Goal: Task Accomplishment & Management: Manage account settings

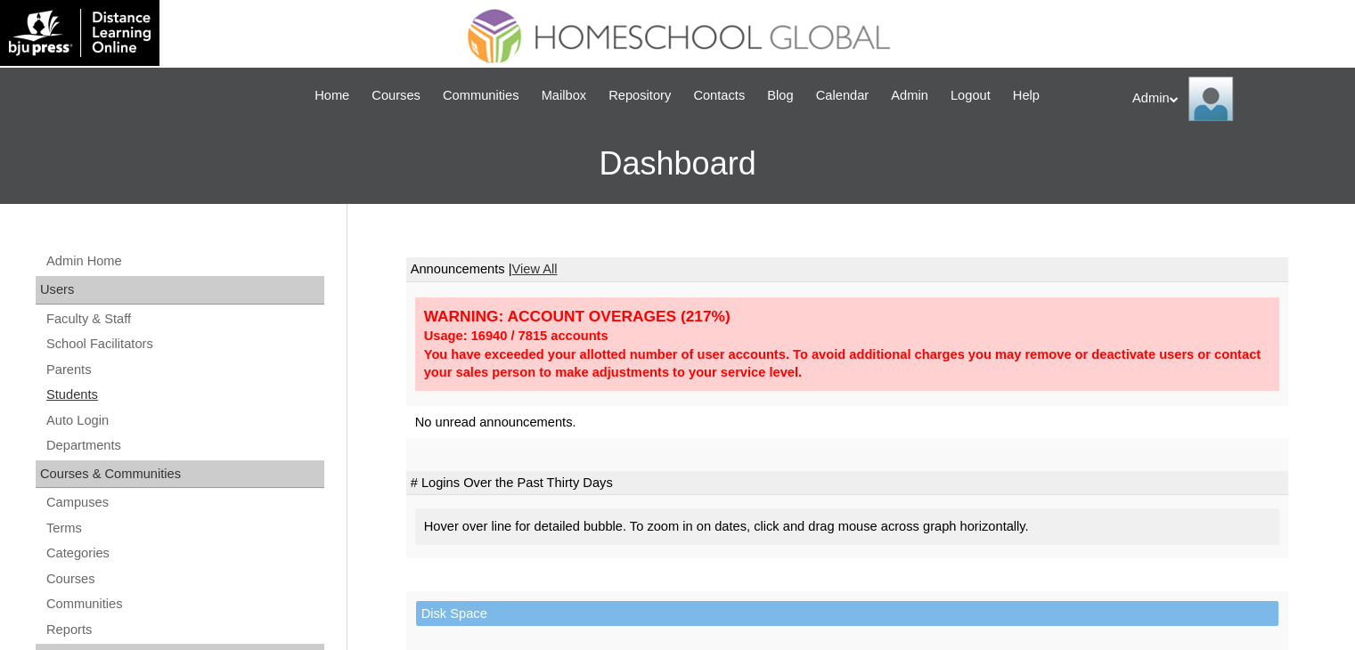
click at [69, 392] on link "Students" at bounding box center [185, 395] width 280 height 22
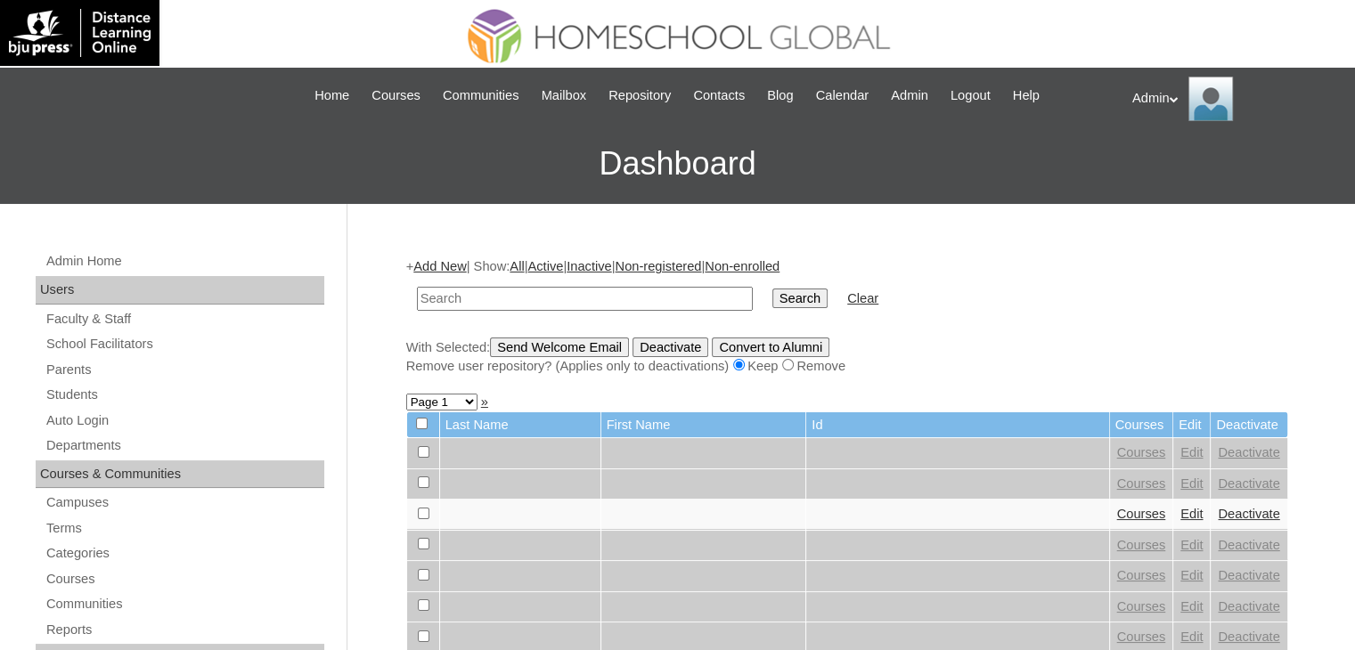
click at [529, 288] on input "text" at bounding box center [585, 299] width 336 height 24
type input "bermillo"
click at [772, 300] on input "Search" at bounding box center [799, 299] width 55 height 20
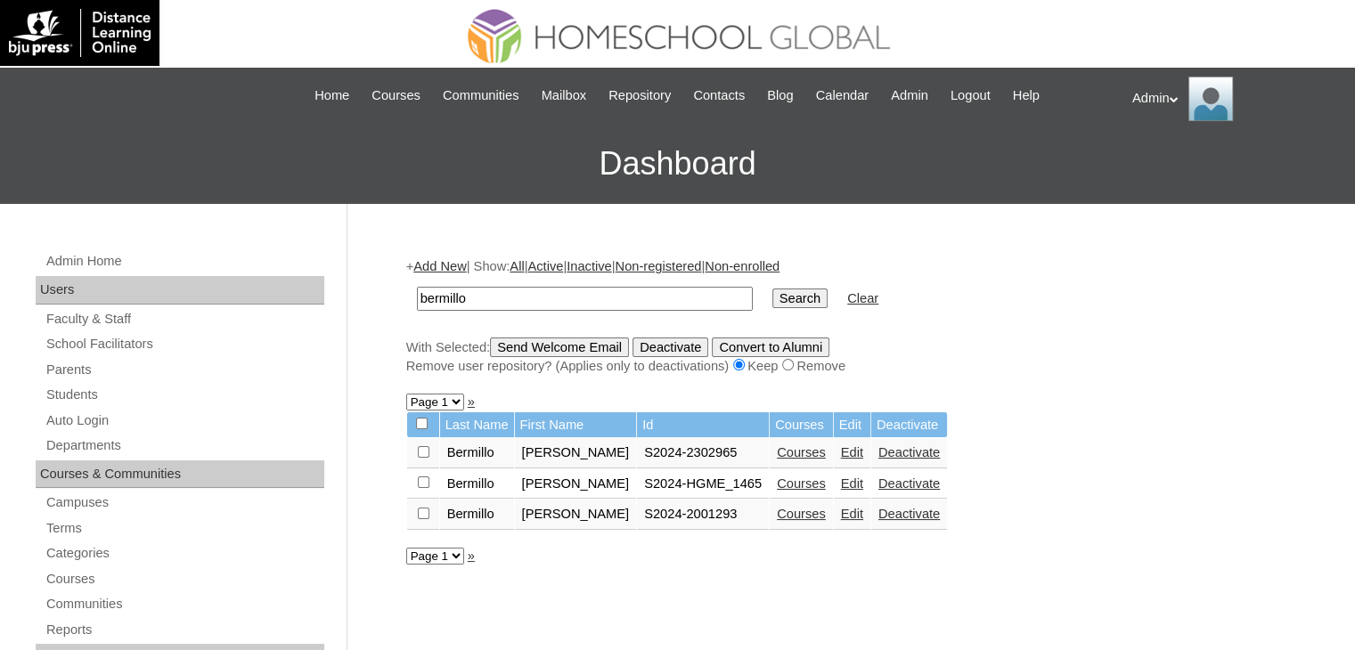
click at [783, 451] on link "Courses" at bounding box center [801, 452] width 49 height 14
click at [777, 485] on link "Courses" at bounding box center [801, 484] width 49 height 14
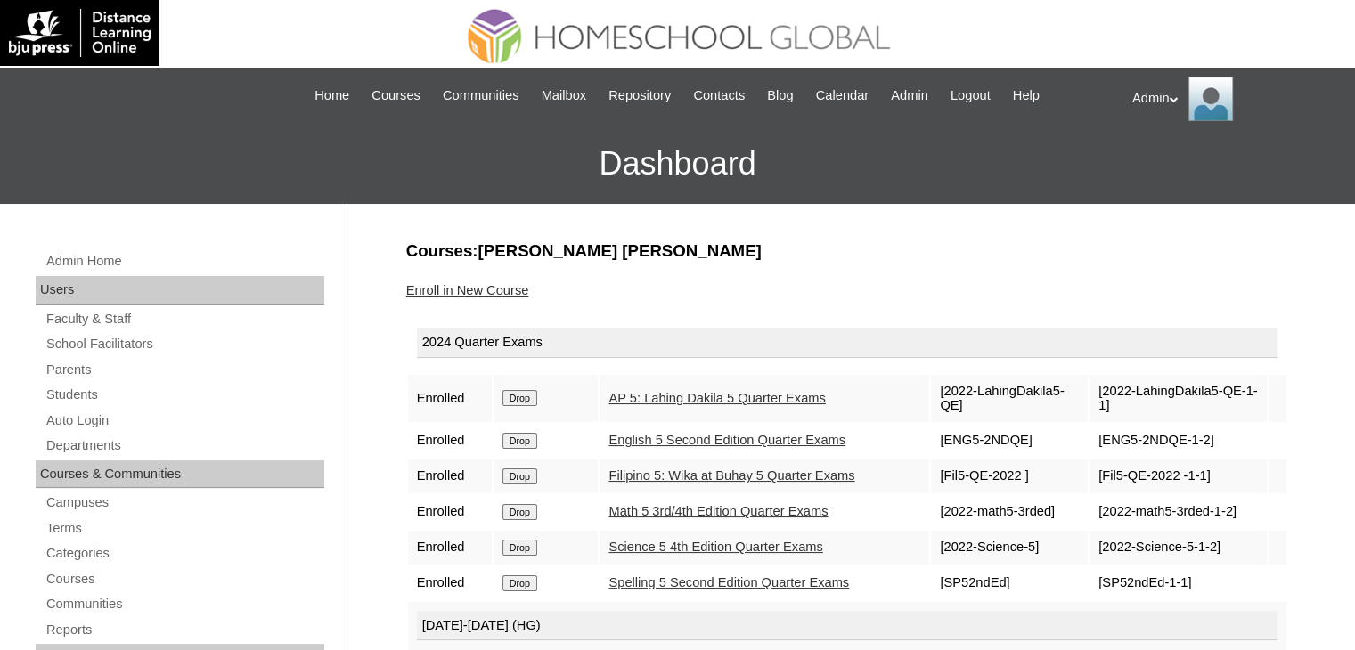
click at [925, 281] on div "Enroll in New Course" at bounding box center [847, 290] width 882 height 19
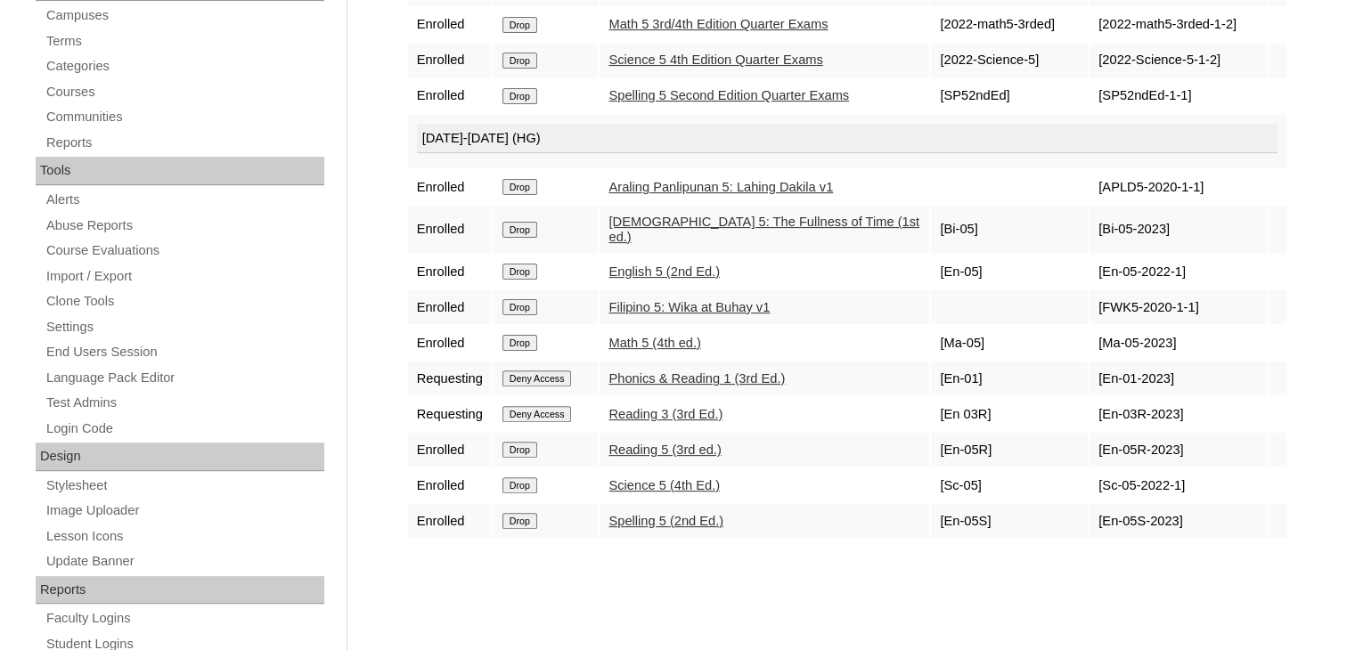
scroll to position [495, 0]
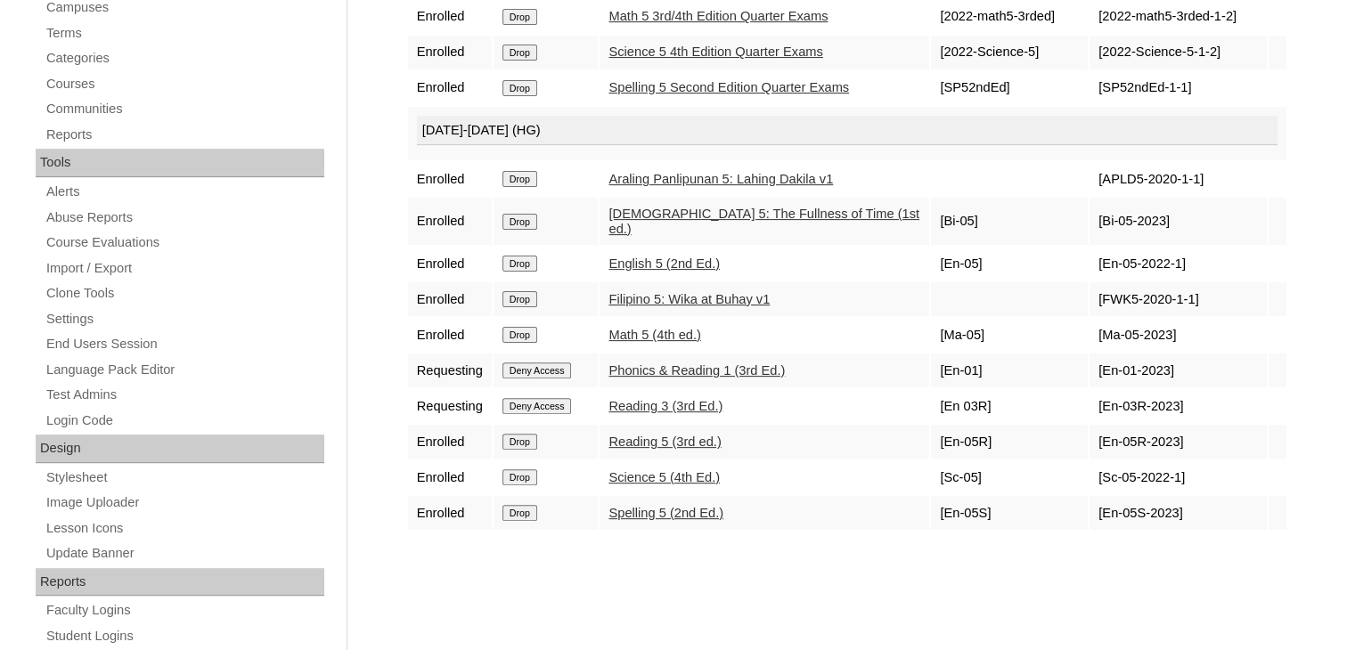
click at [548, 363] on input "Deny Access" at bounding box center [536, 371] width 69 height 16
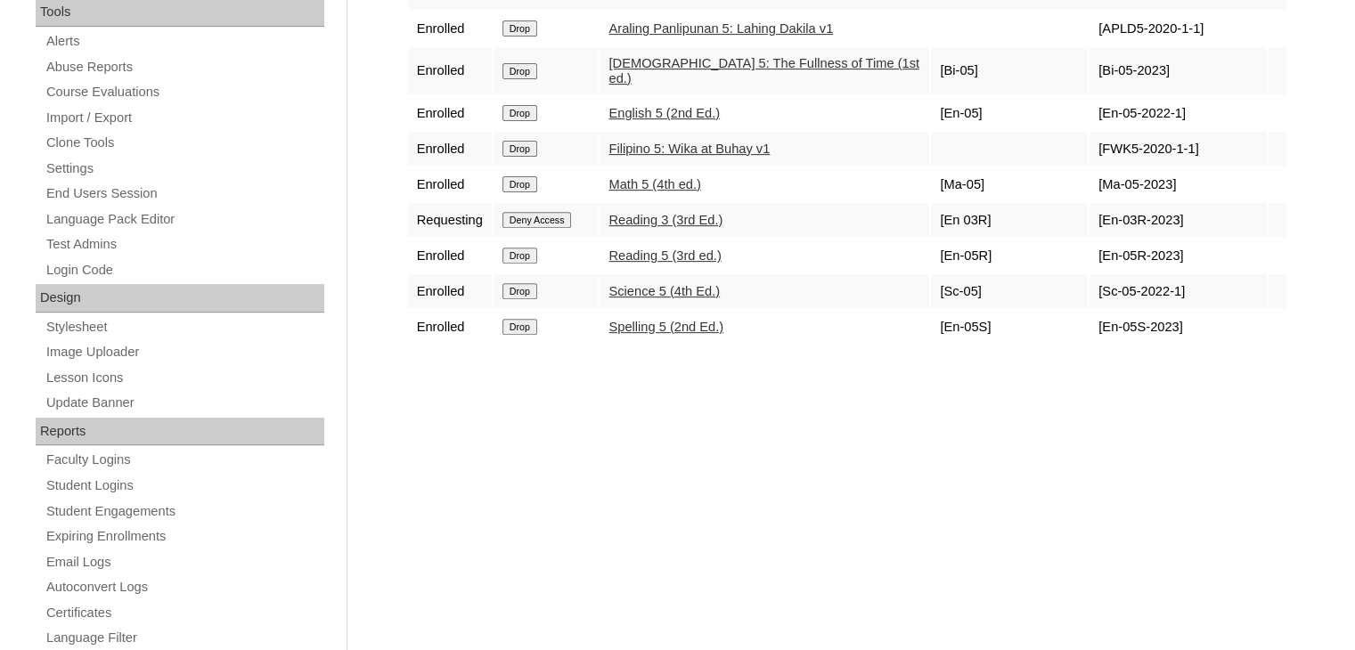
scroll to position [645, 0]
click at [559, 213] on input "Deny Access" at bounding box center [536, 221] width 69 height 16
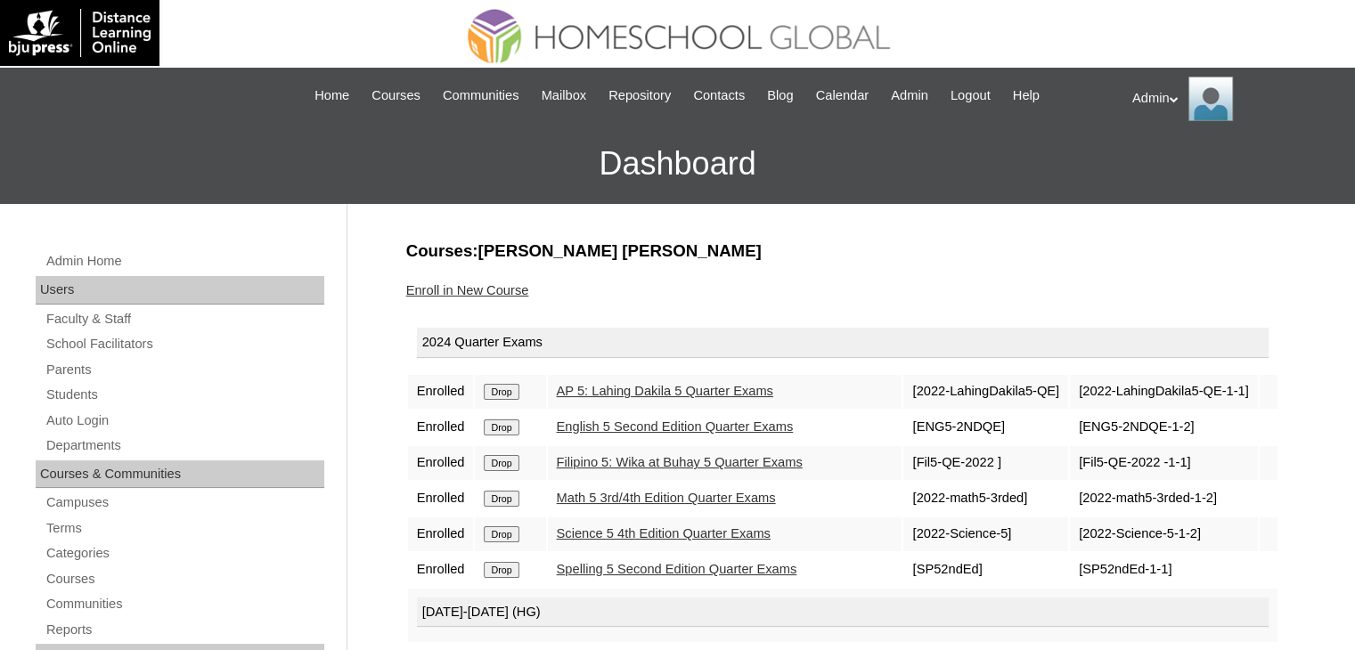
click at [492, 389] on input "Drop" at bounding box center [501, 392] width 35 height 16
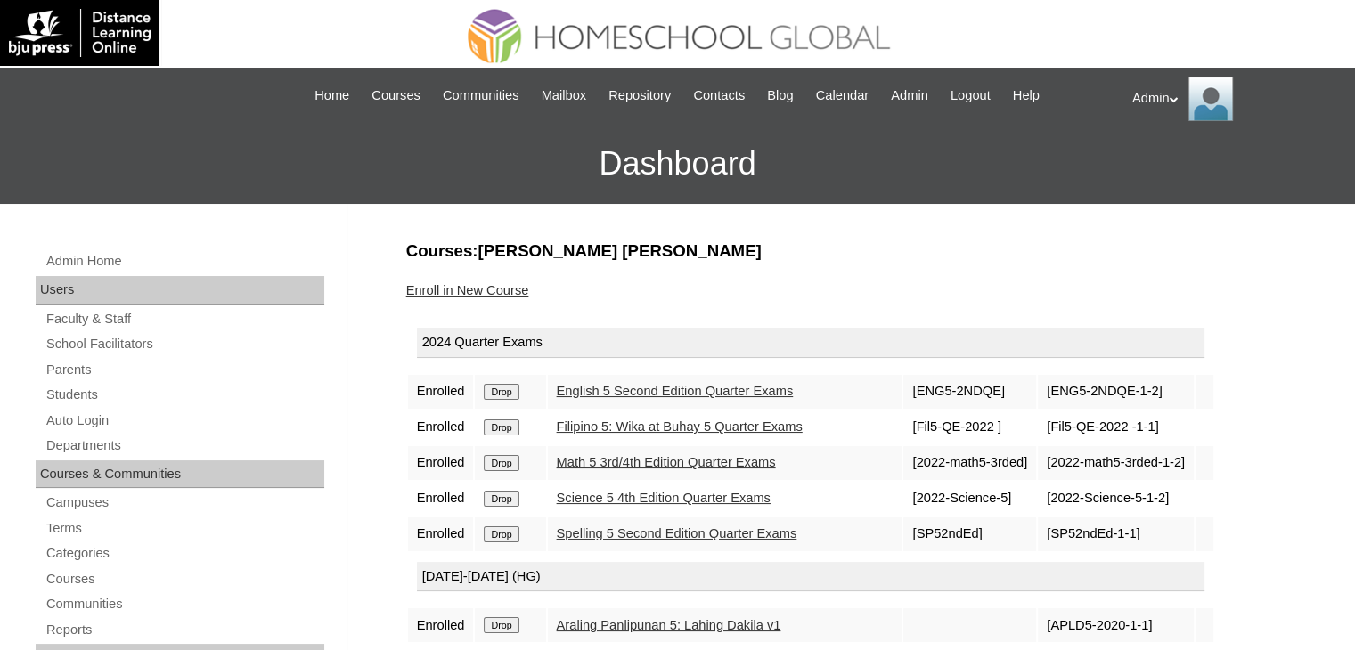
click at [492, 389] on input "Drop" at bounding box center [501, 392] width 35 height 16
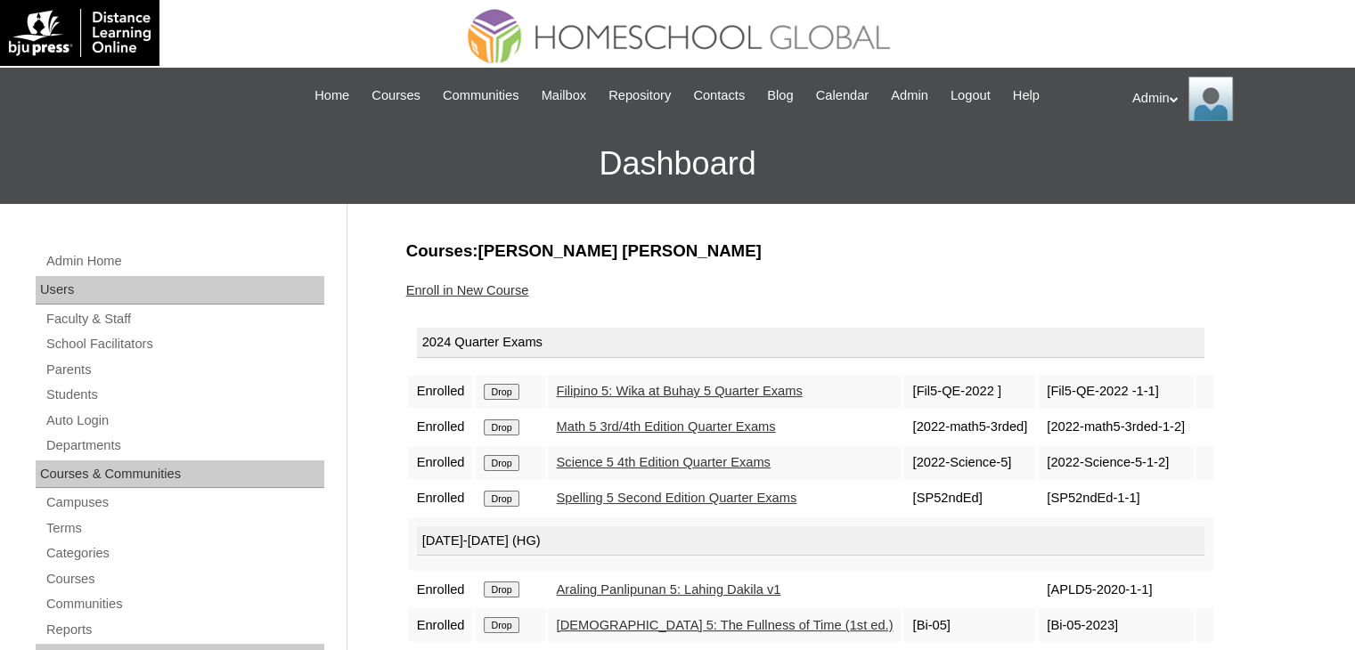
click at [492, 389] on input "Drop" at bounding box center [501, 392] width 35 height 16
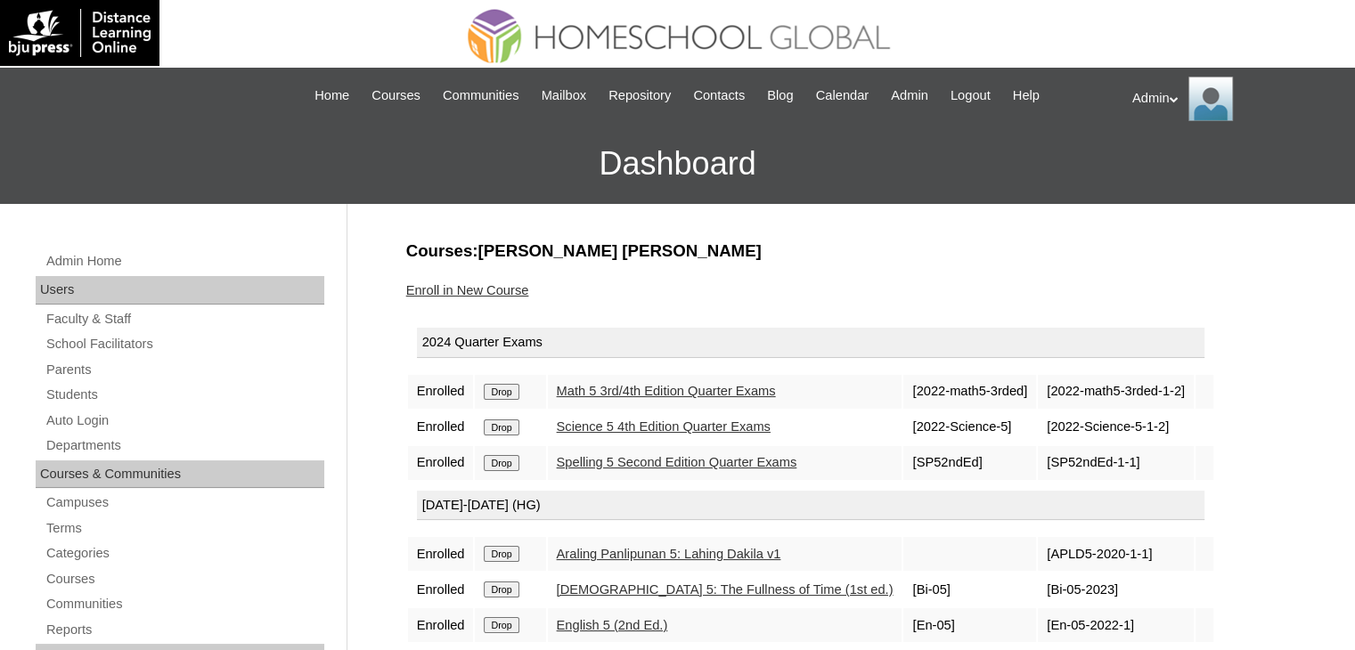
click at [492, 389] on input "Drop" at bounding box center [501, 392] width 35 height 16
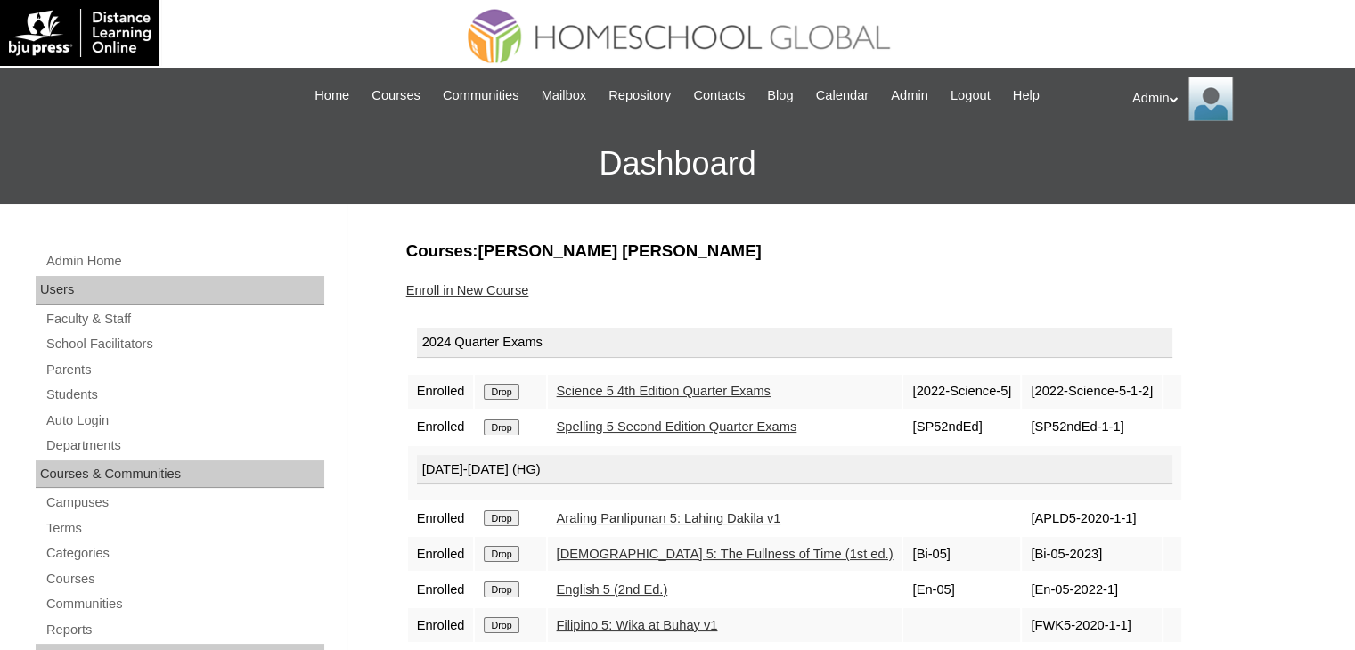
click at [492, 389] on input "Drop" at bounding box center [501, 392] width 35 height 16
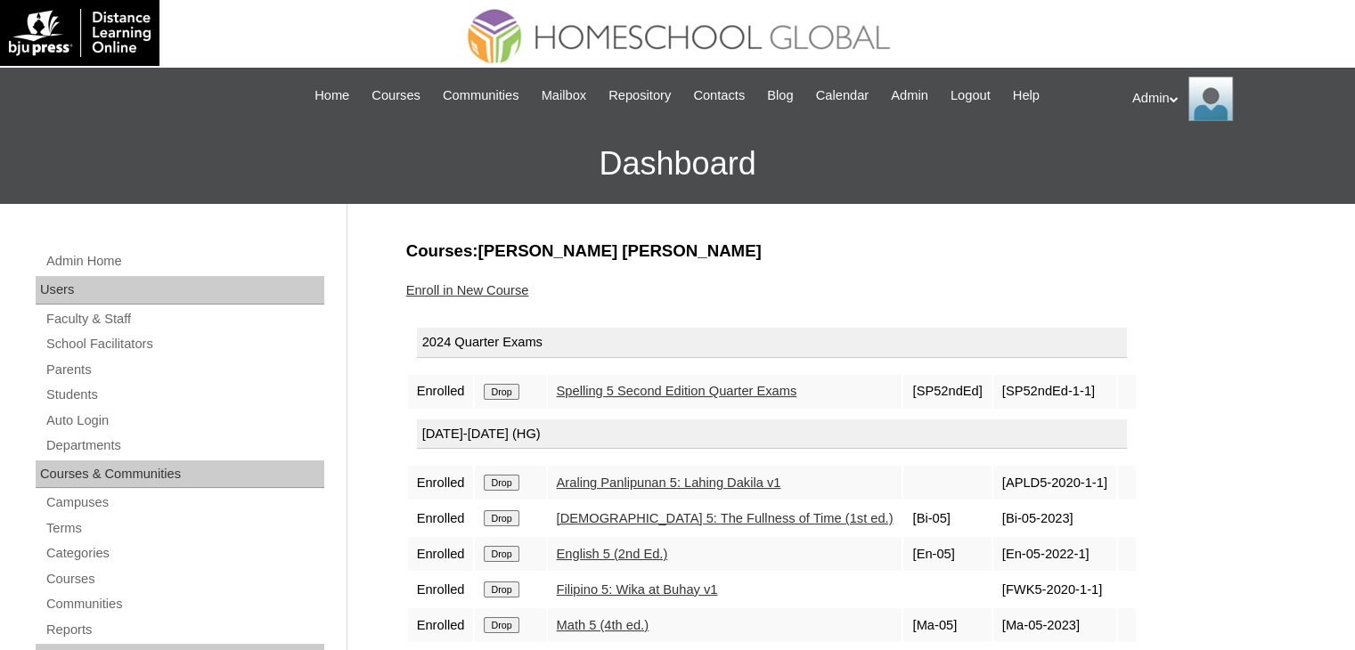
click at [492, 389] on input "Drop" at bounding box center [501, 392] width 35 height 16
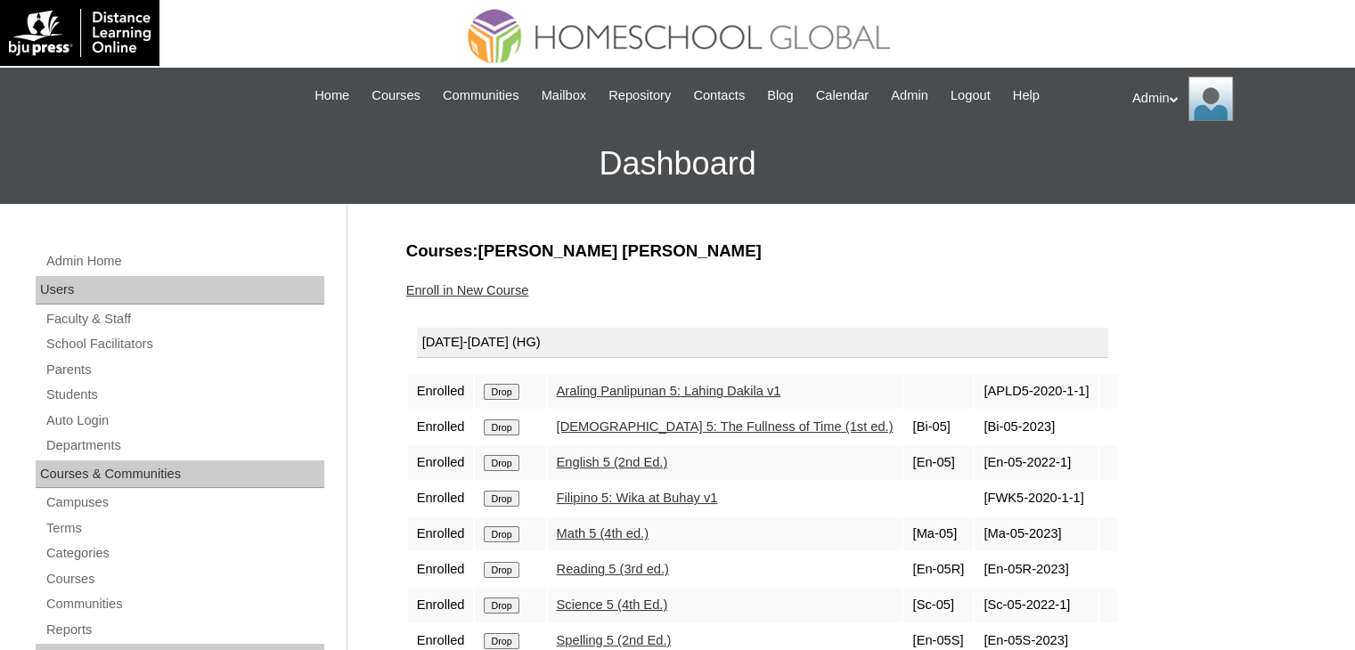
click at [492, 389] on input "Drop" at bounding box center [501, 392] width 35 height 16
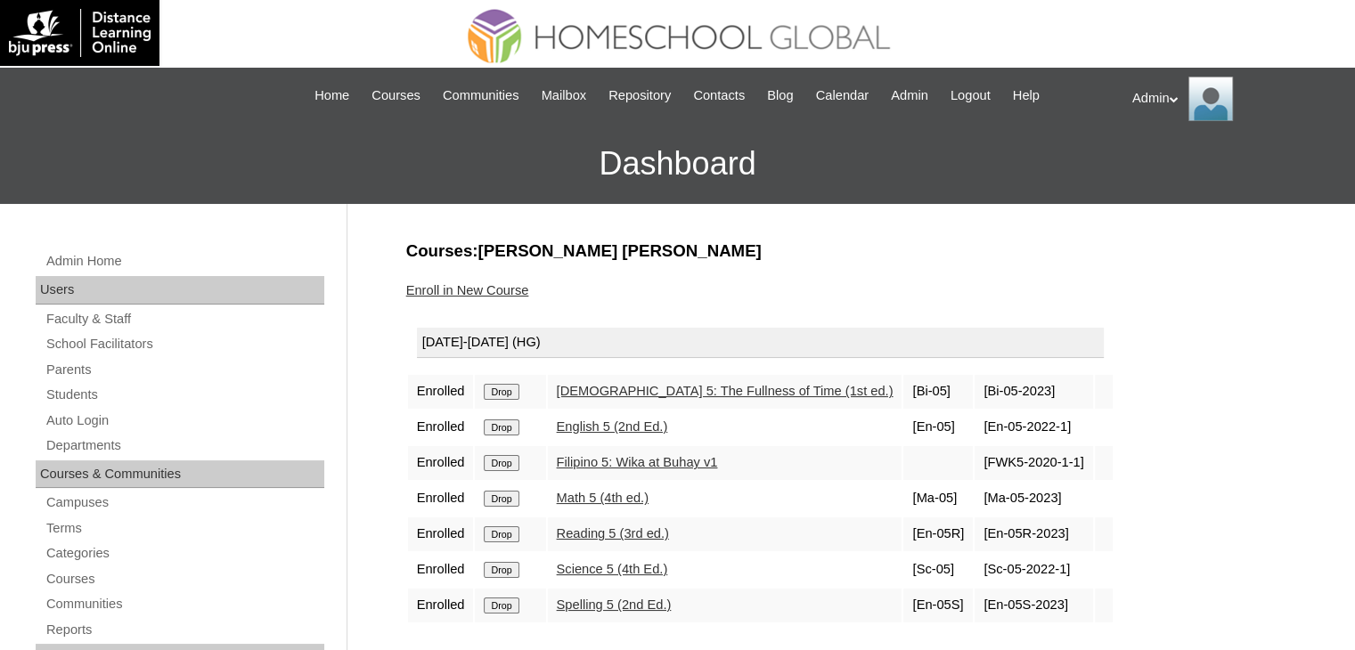
click at [492, 389] on input "Drop" at bounding box center [501, 392] width 35 height 16
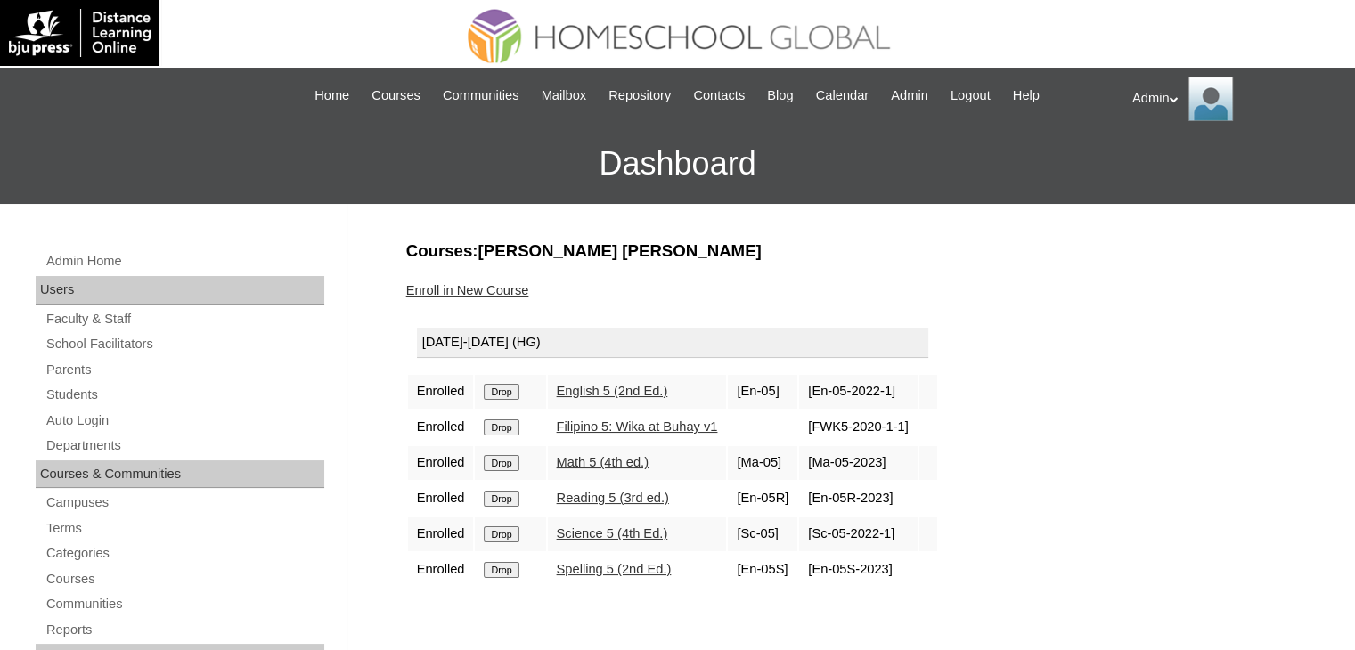
click at [492, 389] on input "Drop" at bounding box center [501, 392] width 35 height 16
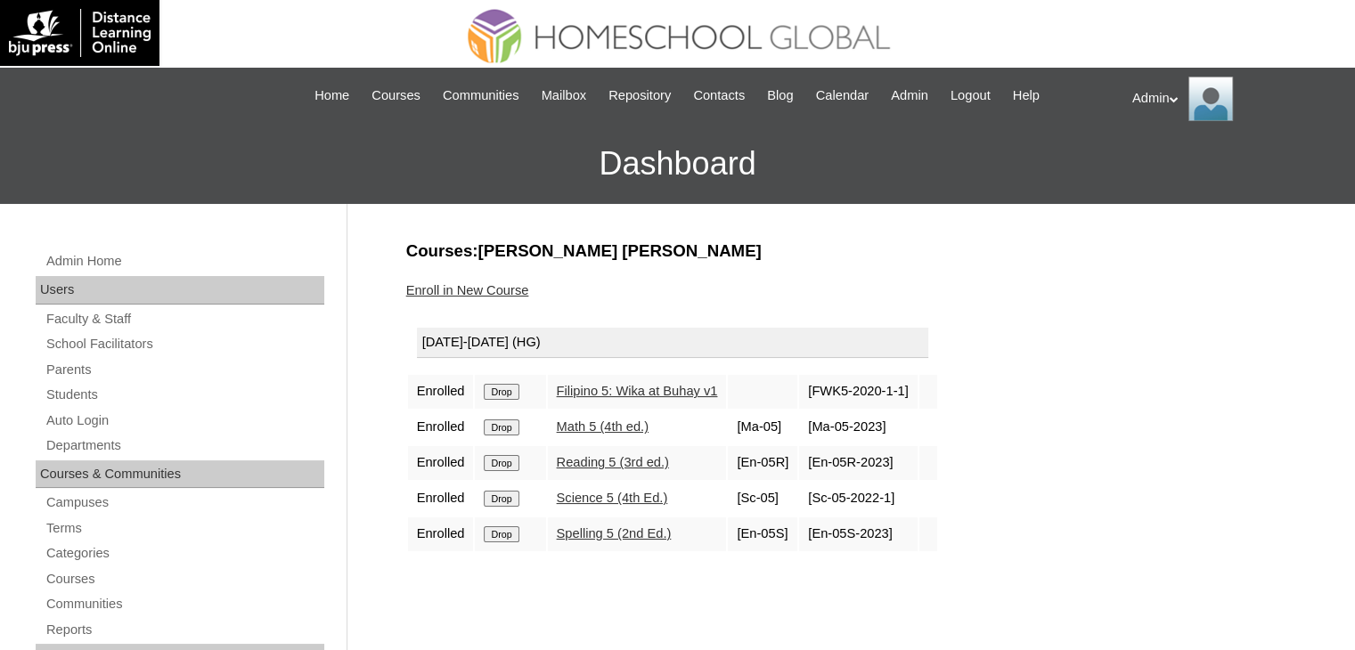
click at [492, 389] on input "Drop" at bounding box center [501, 392] width 35 height 16
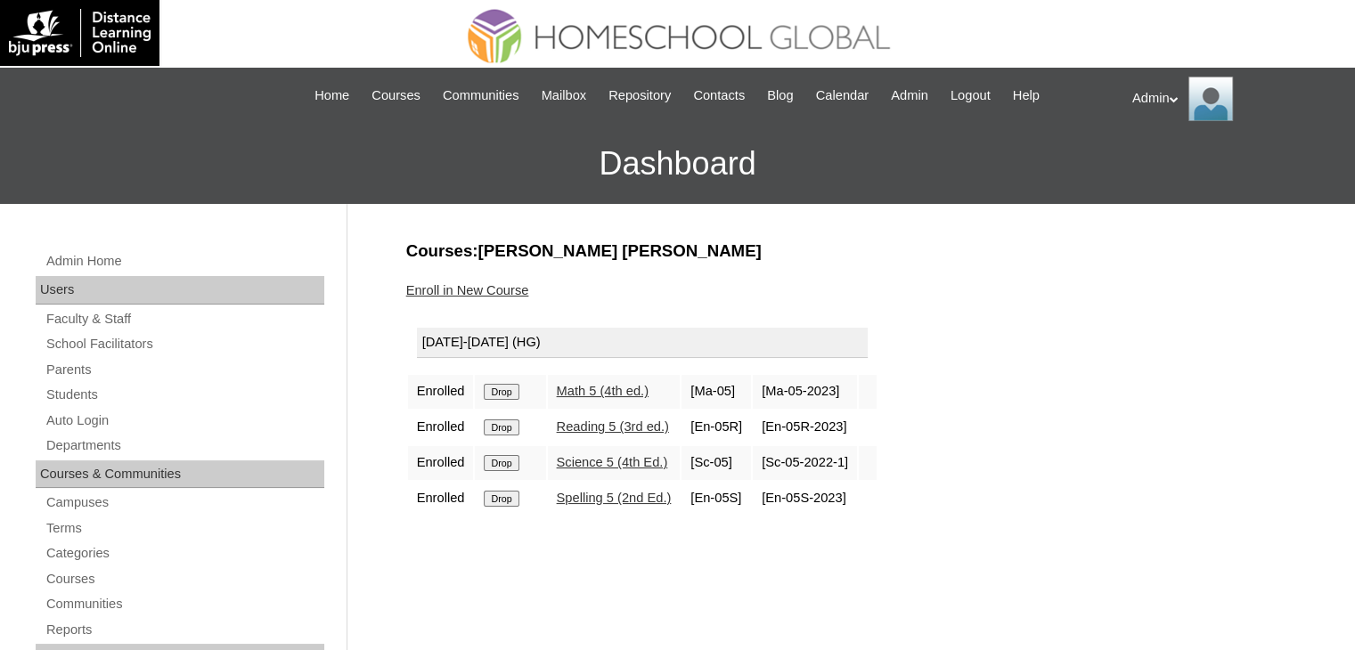
click at [492, 389] on input "Drop" at bounding box center [501, 392] width 35 height 16
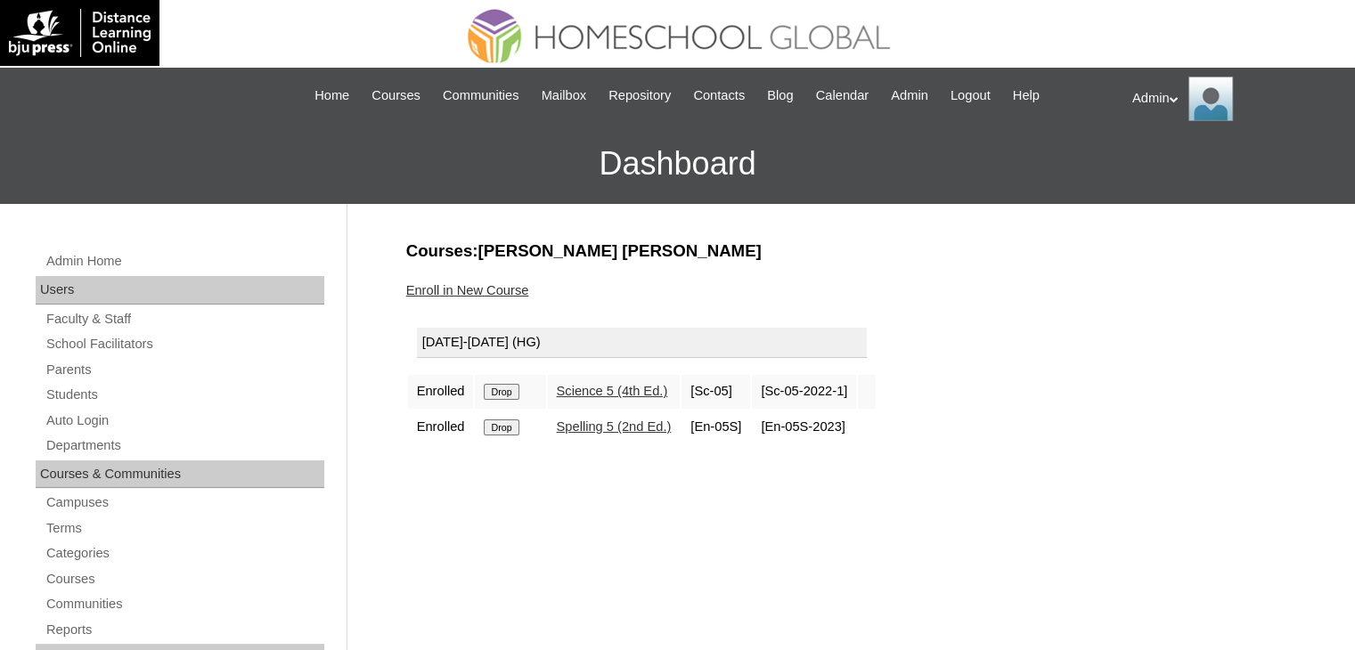
click at [492, 389] on input "Drop" at bounding box center [501, 392] width 35 height 16
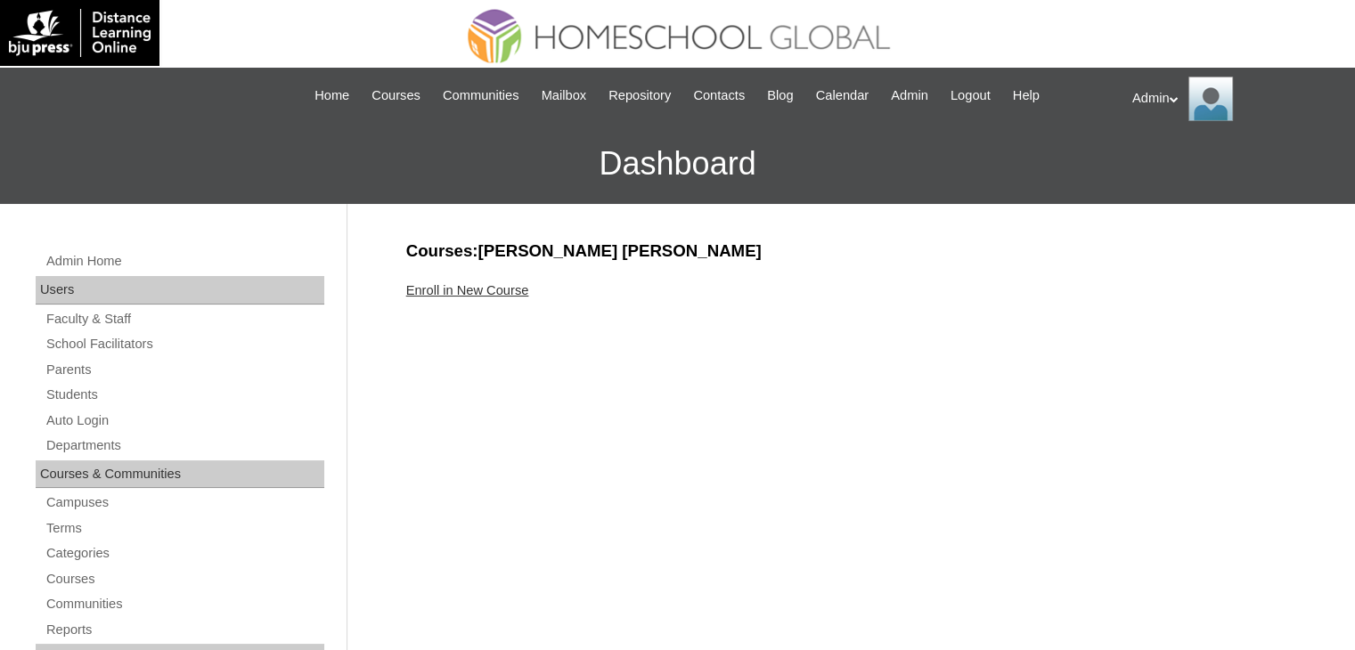
click at [487, 290] on link "Enroll in New Course" at bounding box center [467, 290] width 123 height 14
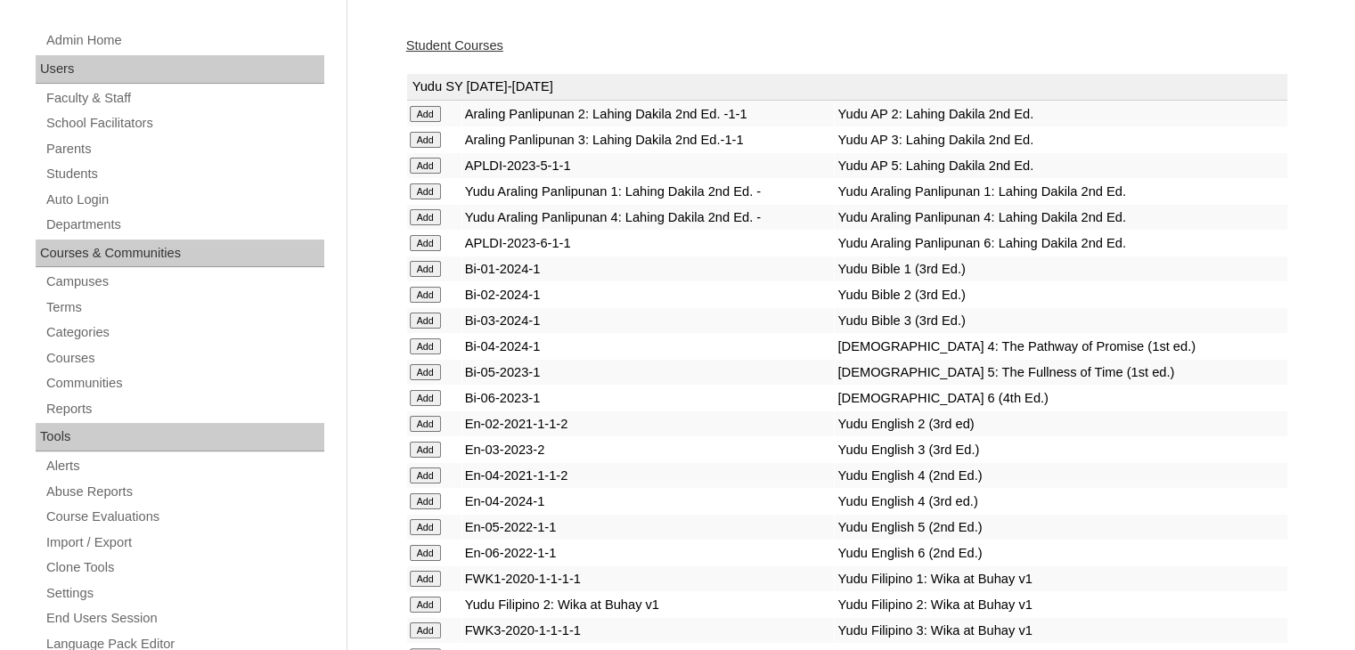
scroll to position [4939, 0]
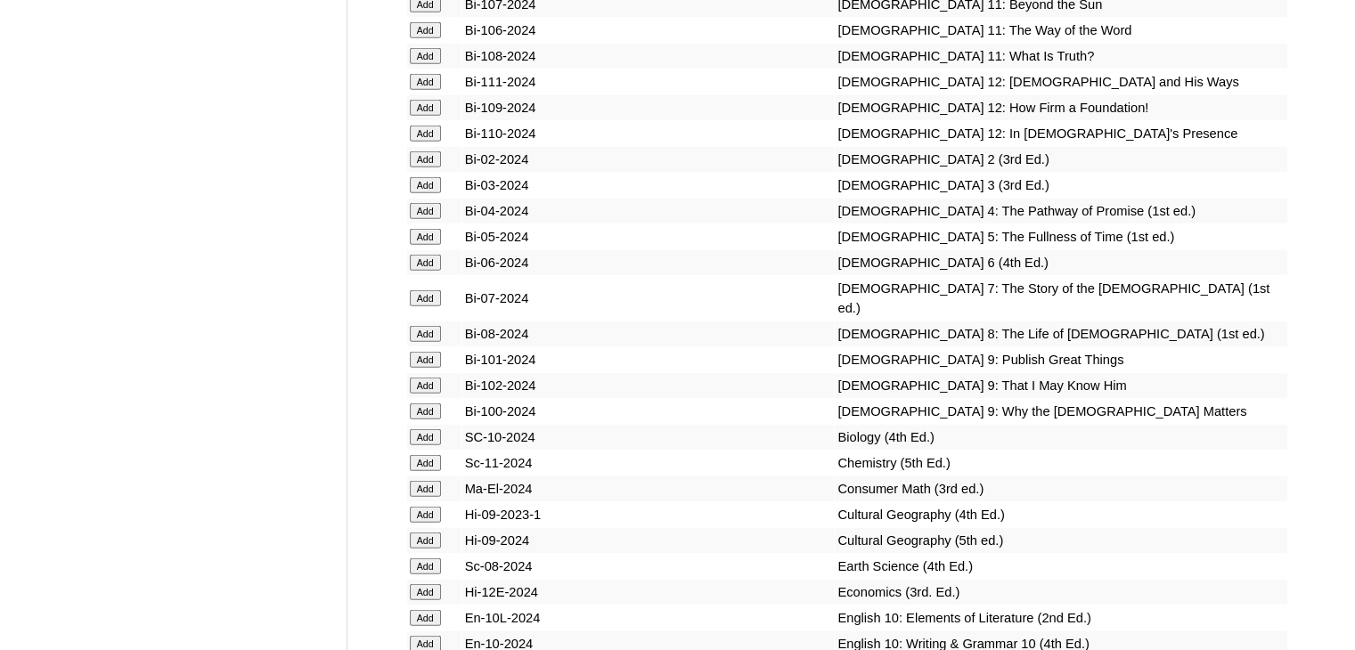
click at [428, 271] on input "Add" at bounding box center [425, 263] width 31 height 16
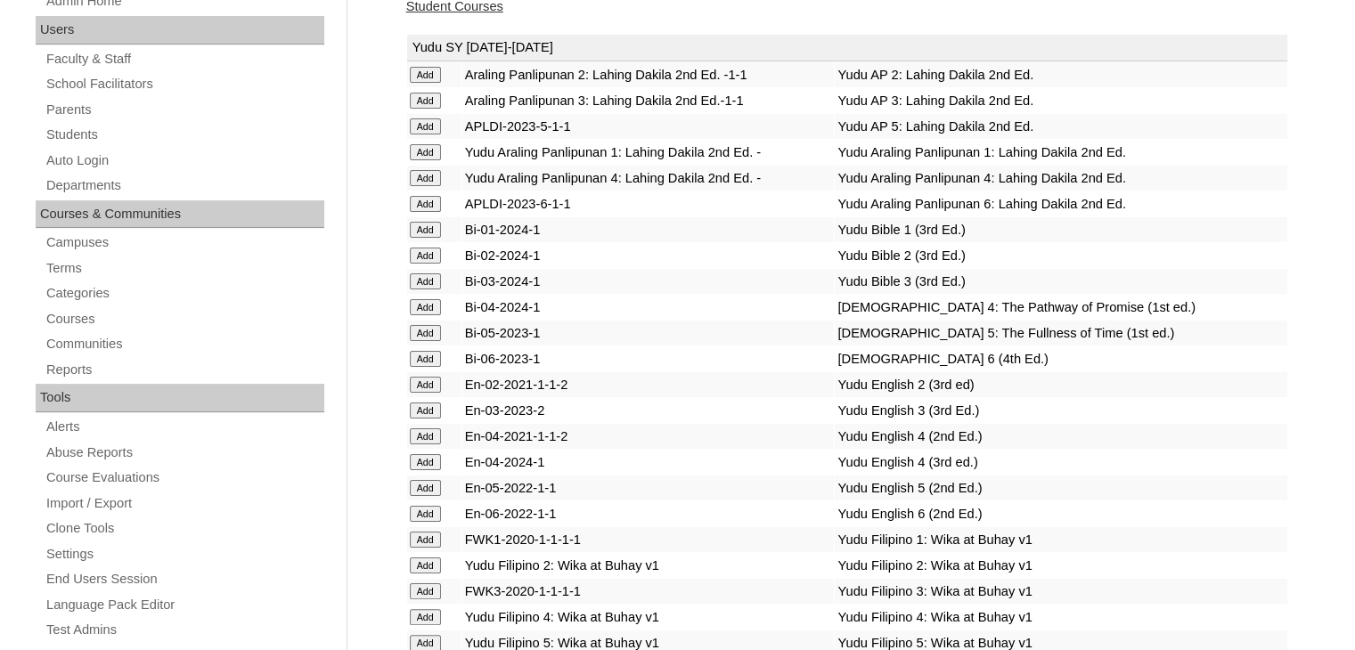
scroll to position [2049, 0]
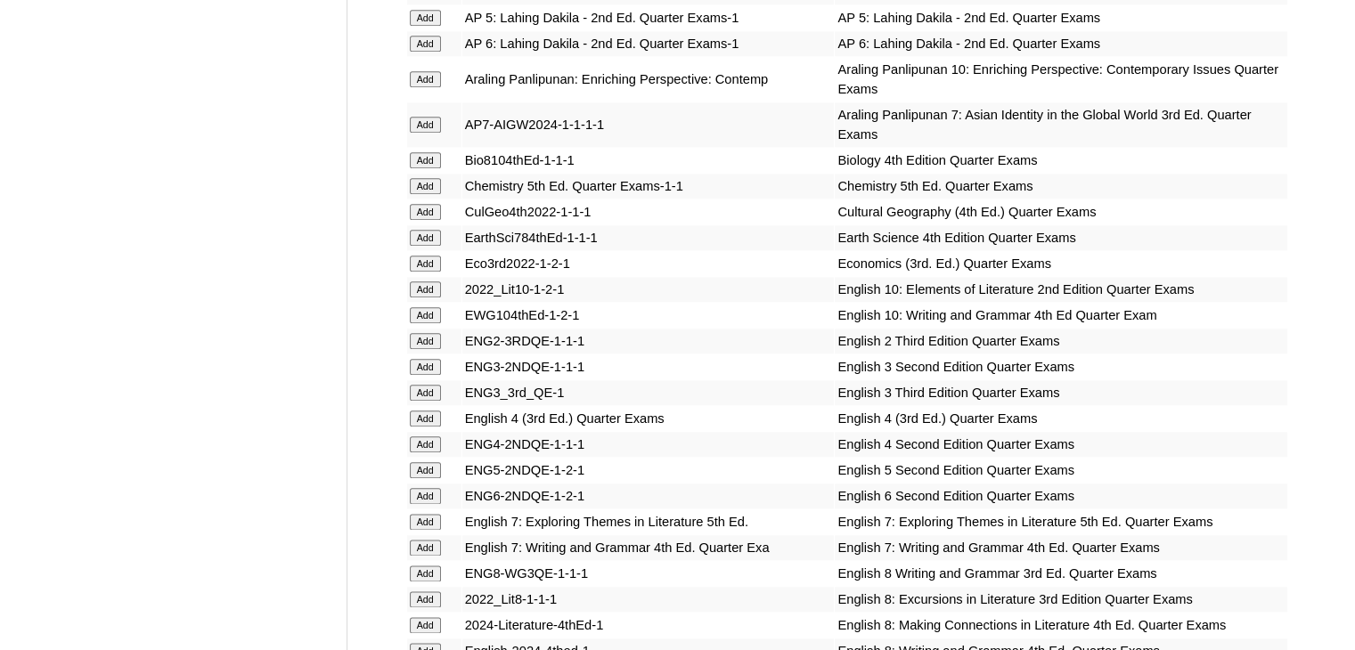
click at [428, 333] on input "Add" at bounding box center [425, 341] width 31 height 16
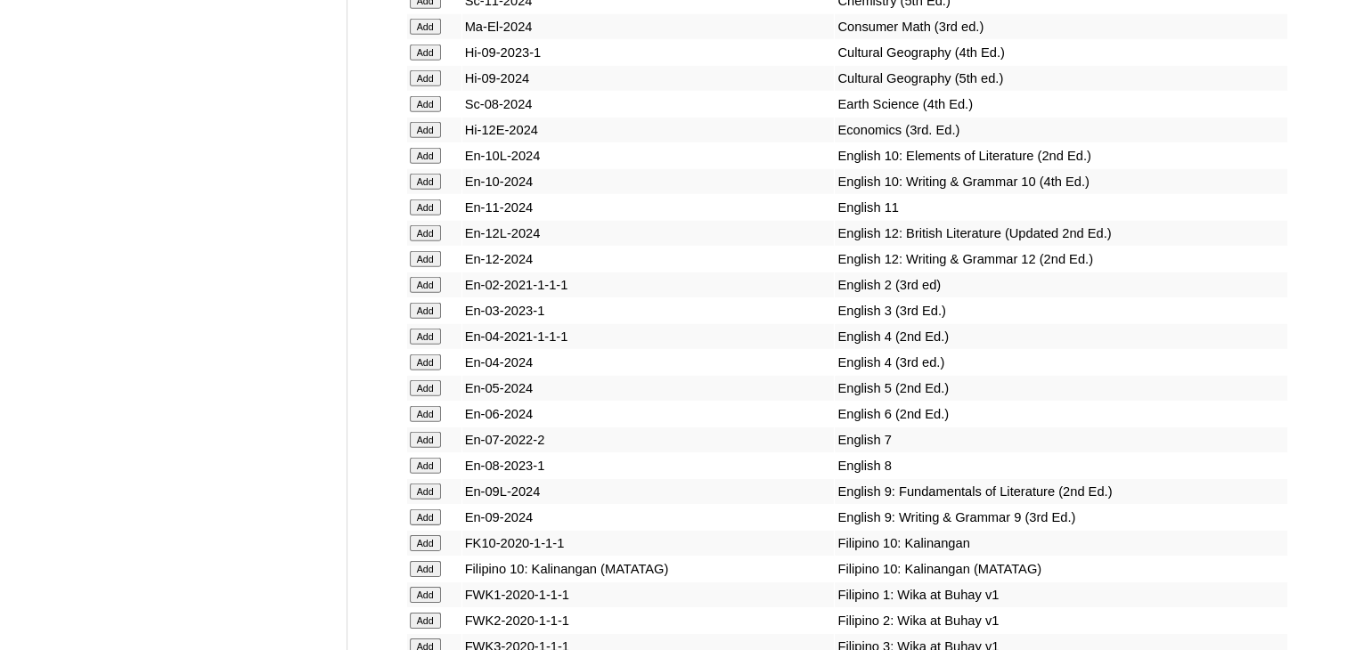
click at [428, 293] on input "Add" at bounding box center [425, 285] width 31 height 16
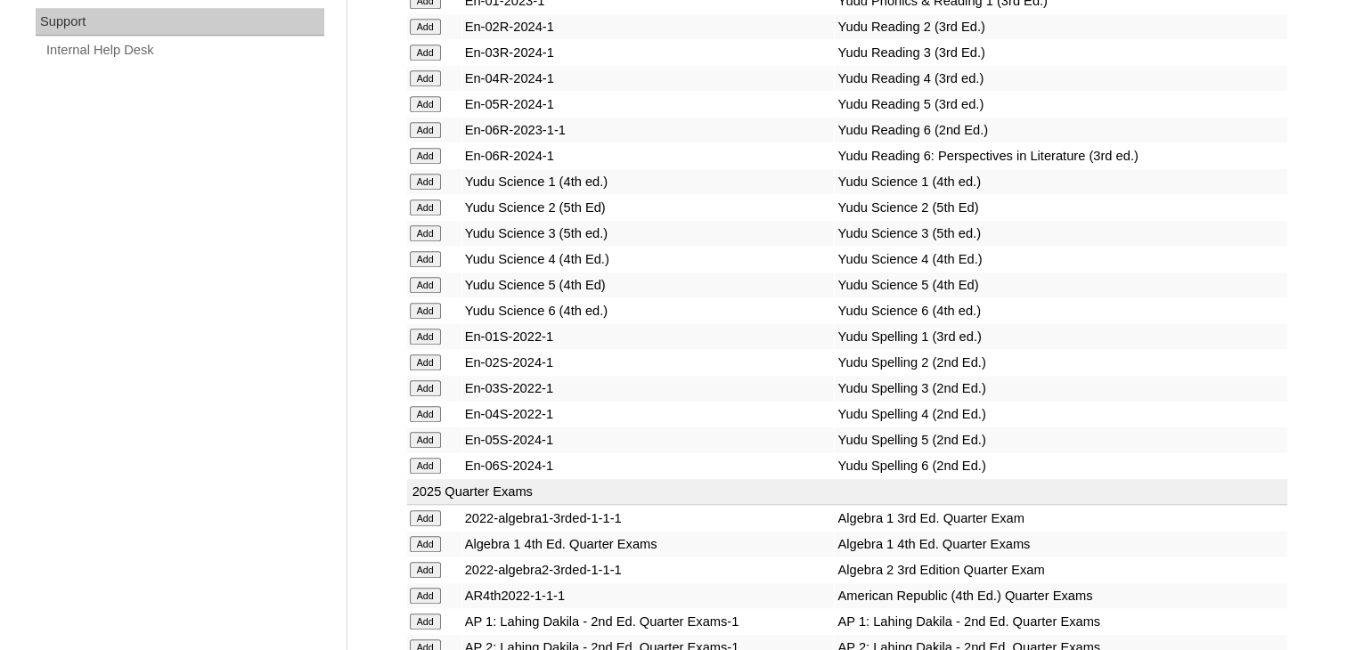
scroll to position [3988, 0]
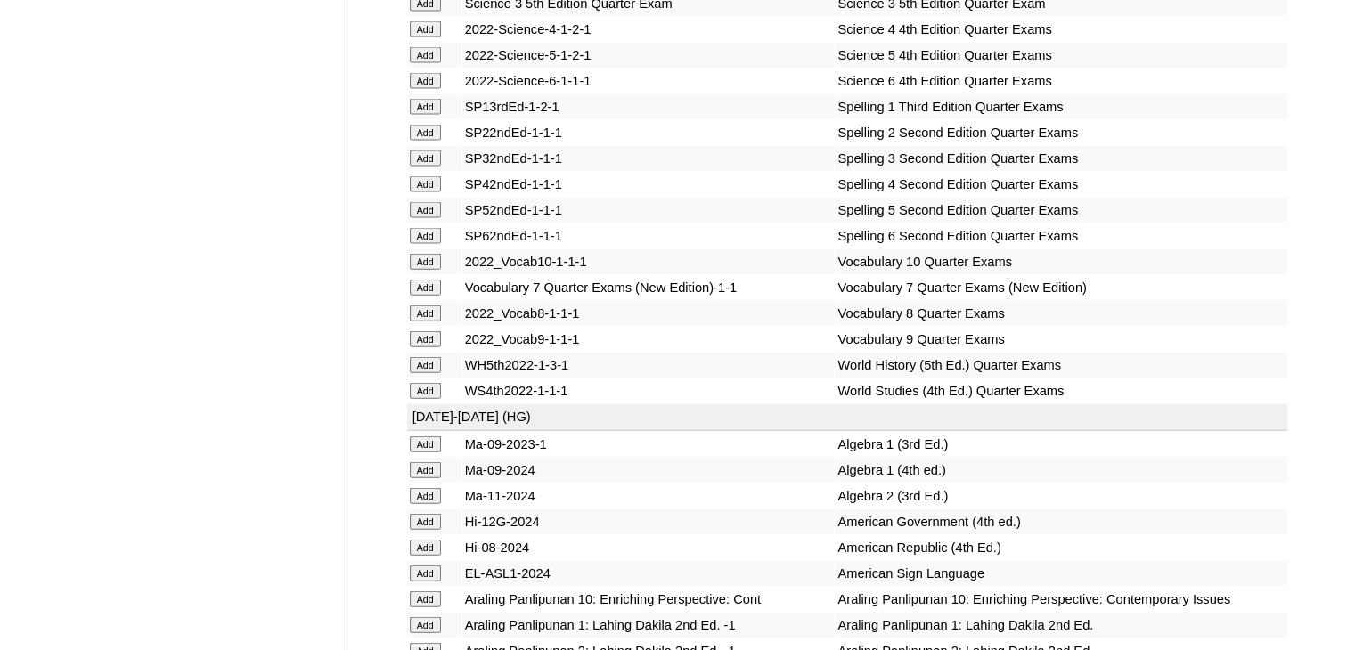
click at [428, 244] on input "Add" at bounding box center [425, 236] width 31 height 16
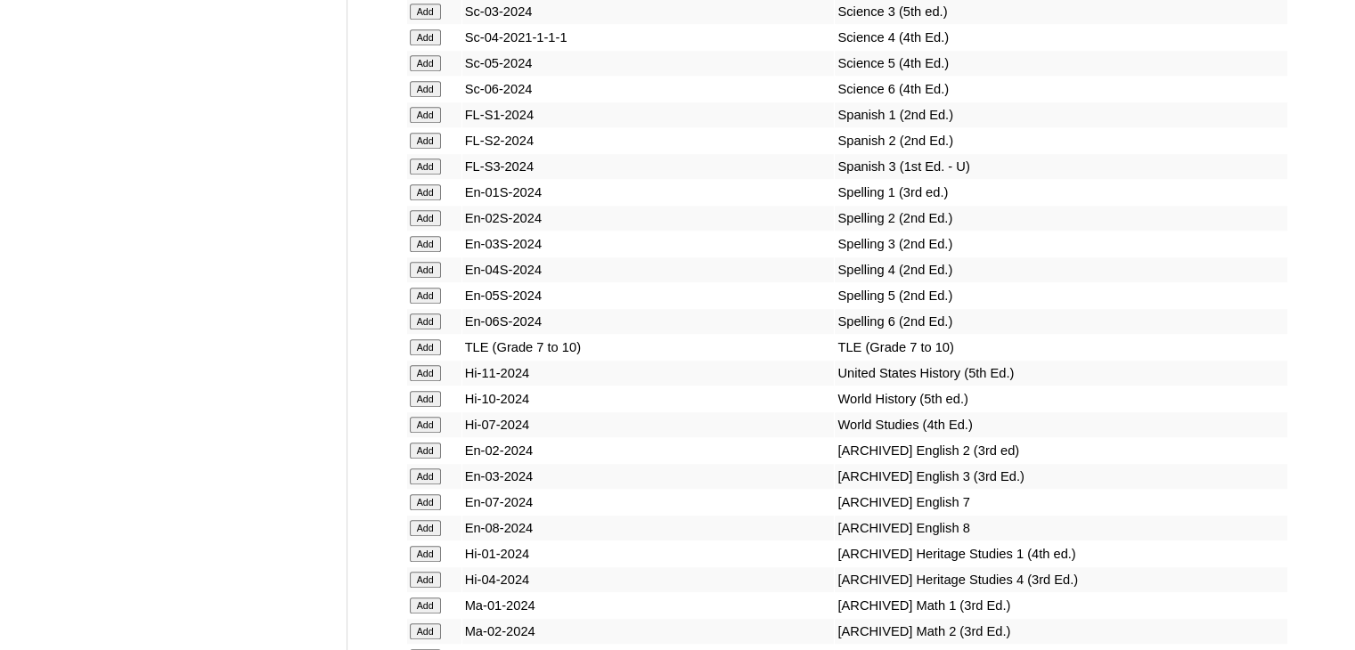
click at [428, 324] on input "Add" at bounding box center [425, 322] width 31 height 16
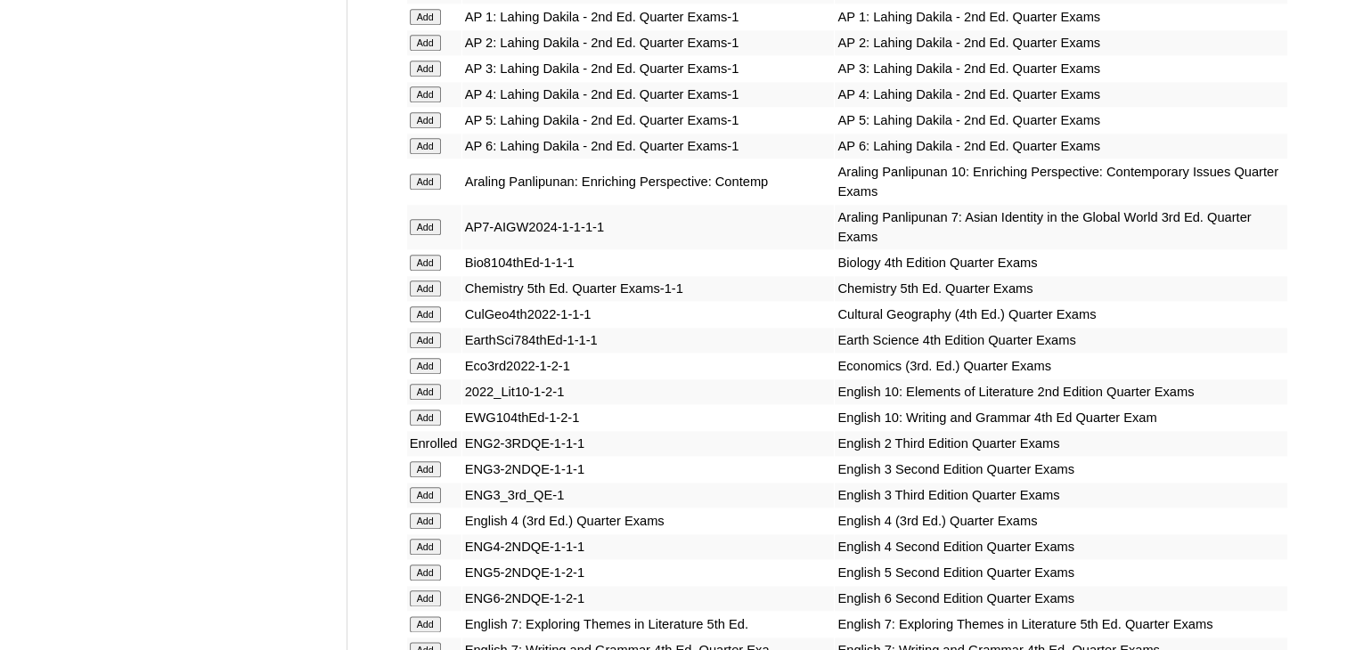
scroll to position [3603, 0]
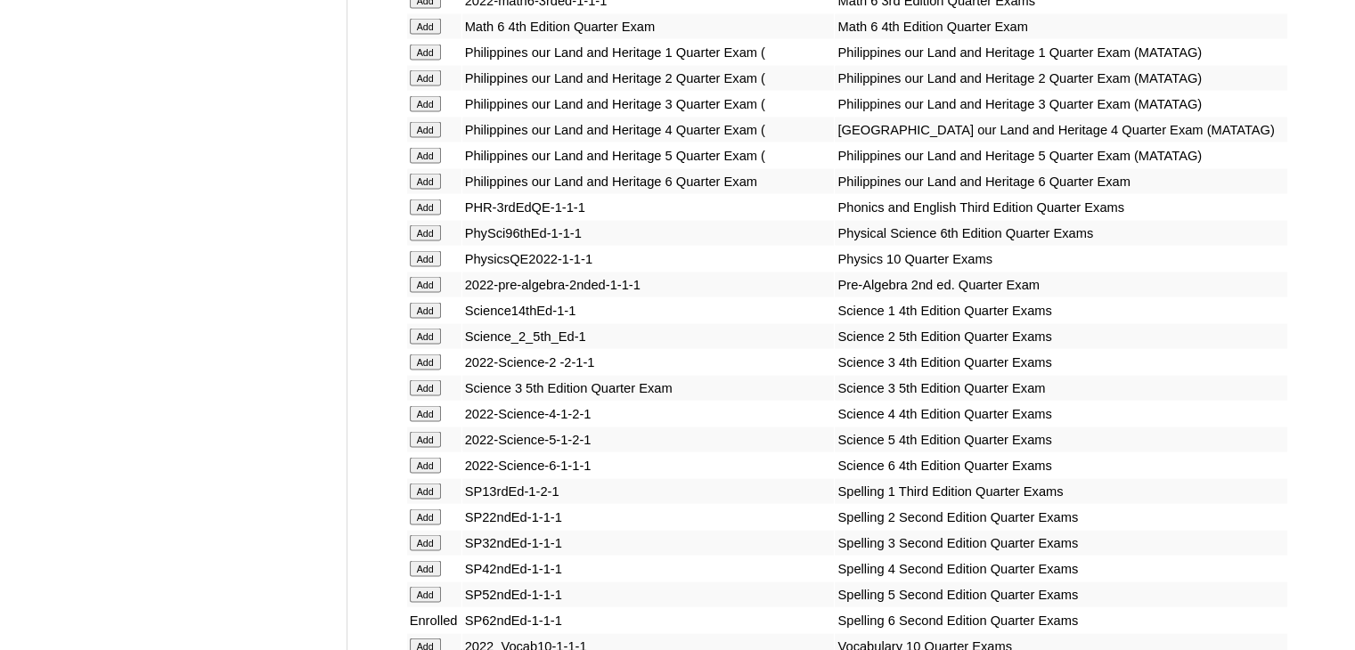
click at [422, 474] on input "Add" at bounding box center [425, 466] width 31 height 16
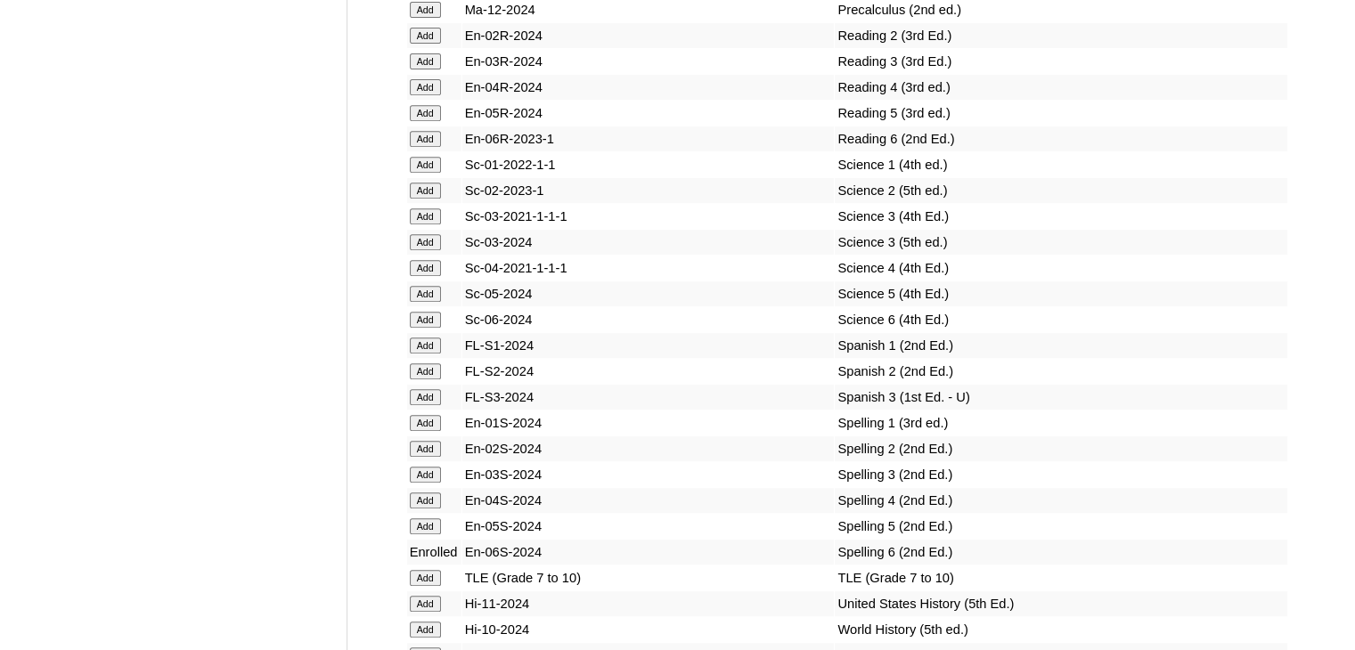
click at [425, 326] on input "Add" at bounding box center [425, 320] width 31 height 16
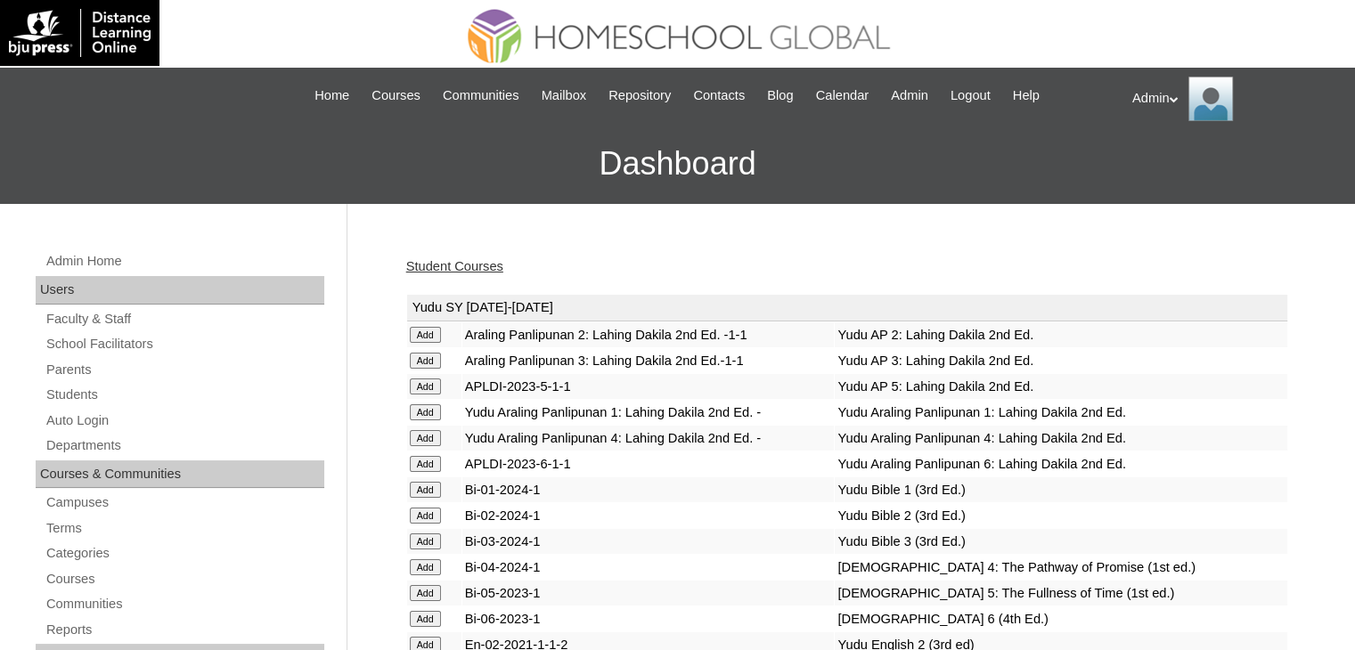
click at [477, 269] on link "Student Courses" at bounding box center [454, 266] width 97 height 14
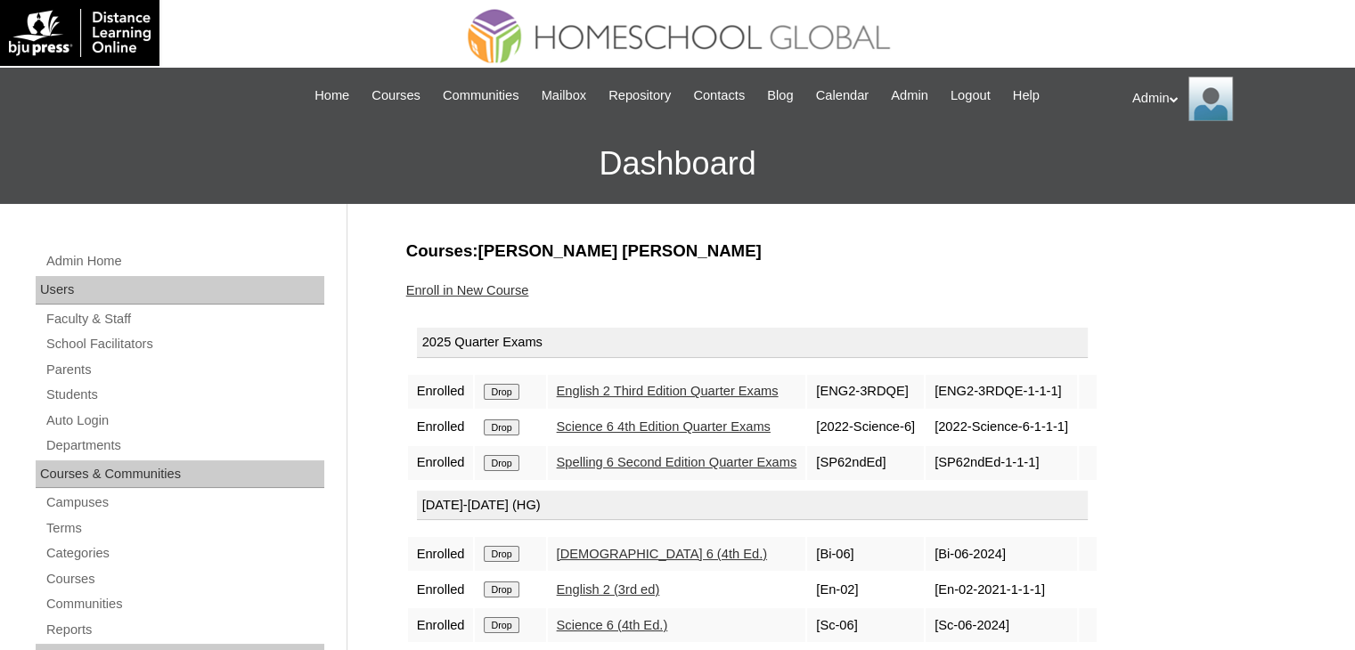
click at [514, 388] on input "Drop" at bounding box center [501, 392] width 35 height 16
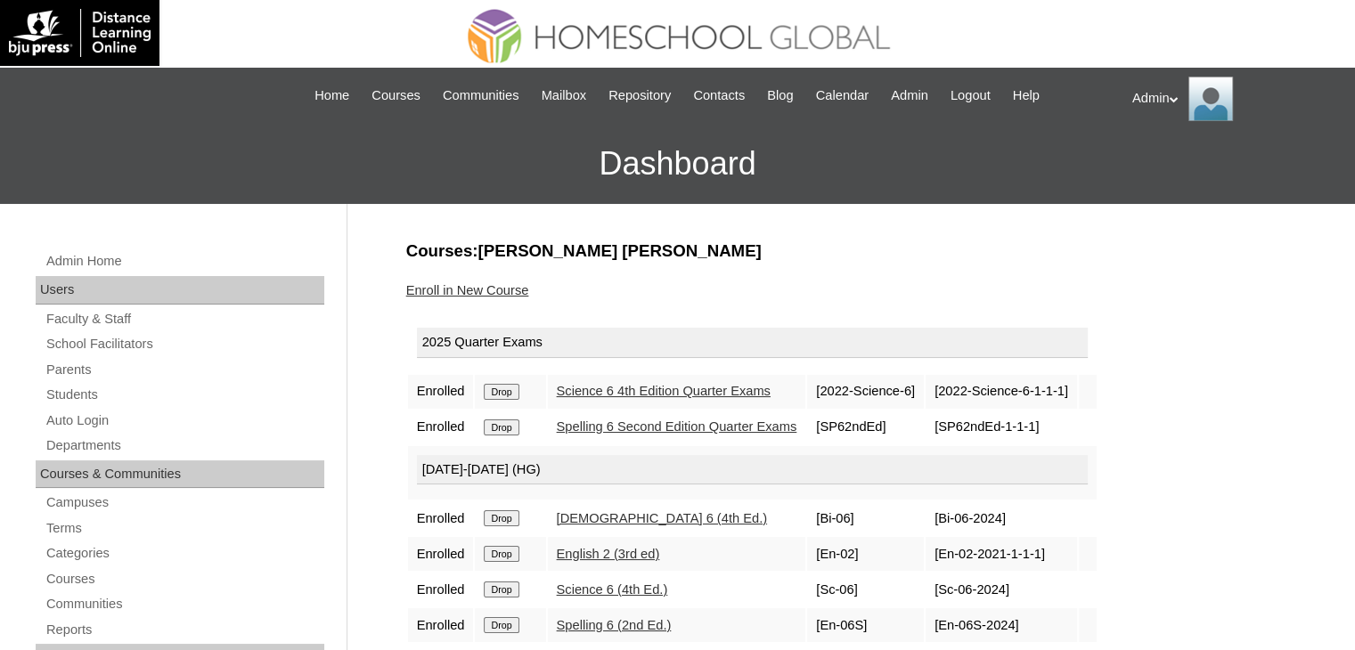
click at [514, 388] on input "Drop" at bounding box center [501, 392] width 35 height 16
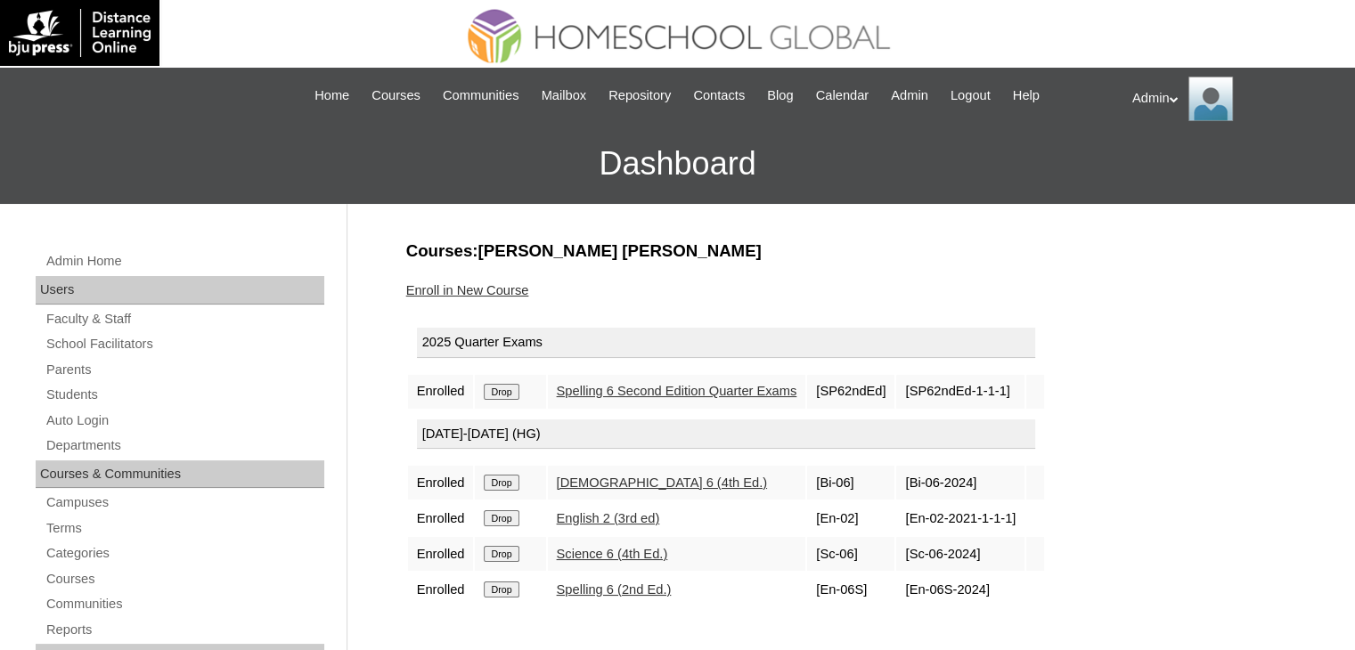
click at [514, 388] on input "Drop" at bounding box center [501, 392] width 35 height 16
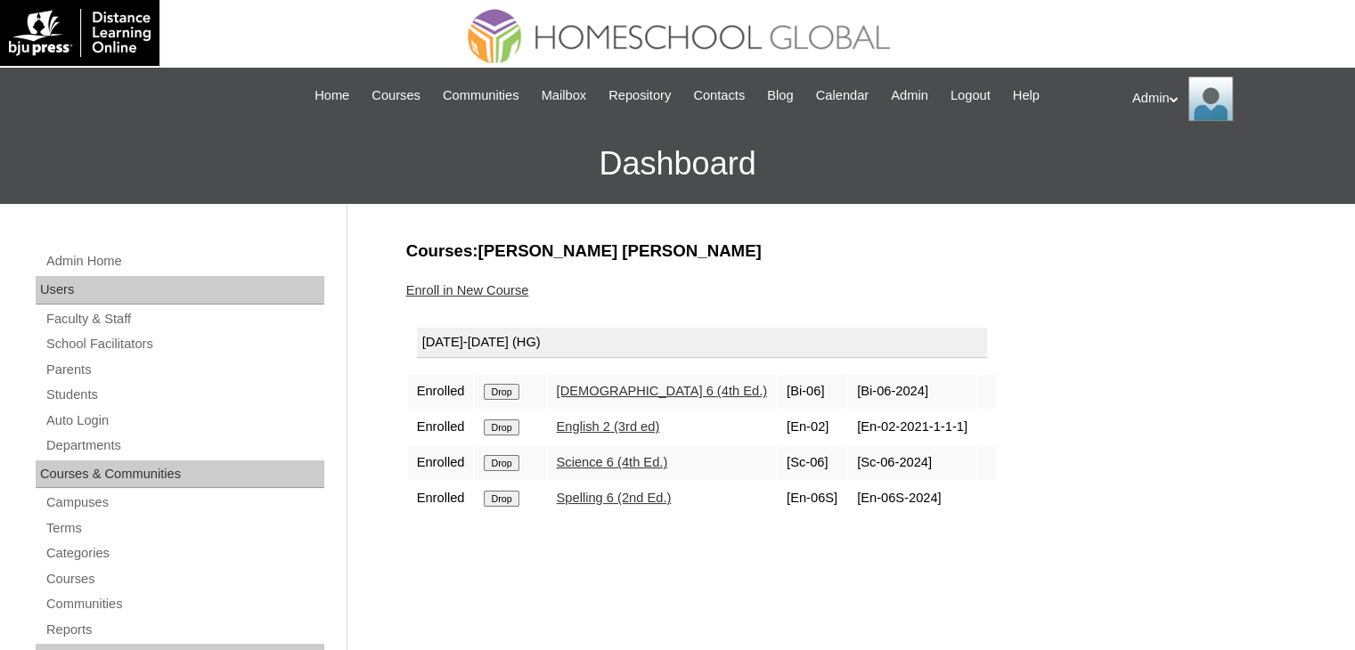
click at [514, 388] on input "Drop" at bounding box center [501, 392] width 35 height 16
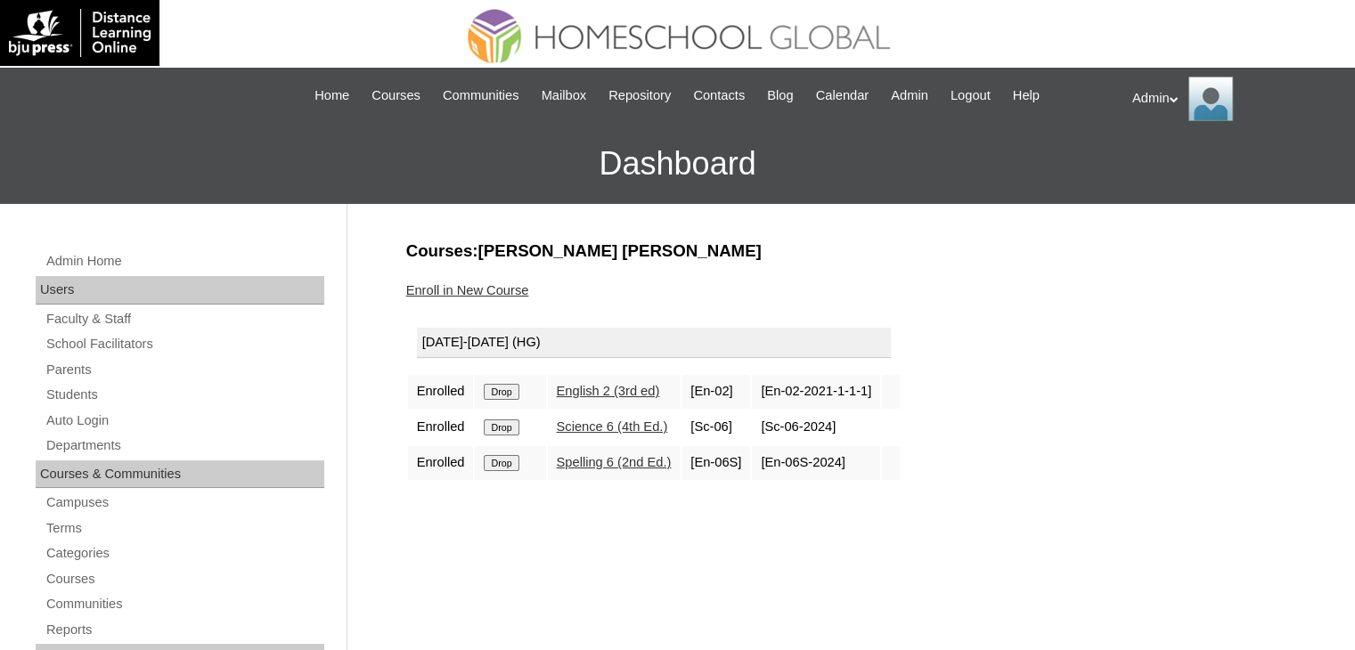
click at [514, 388] on input "Drop" at bounding box center [501, 392] width 35 height 16
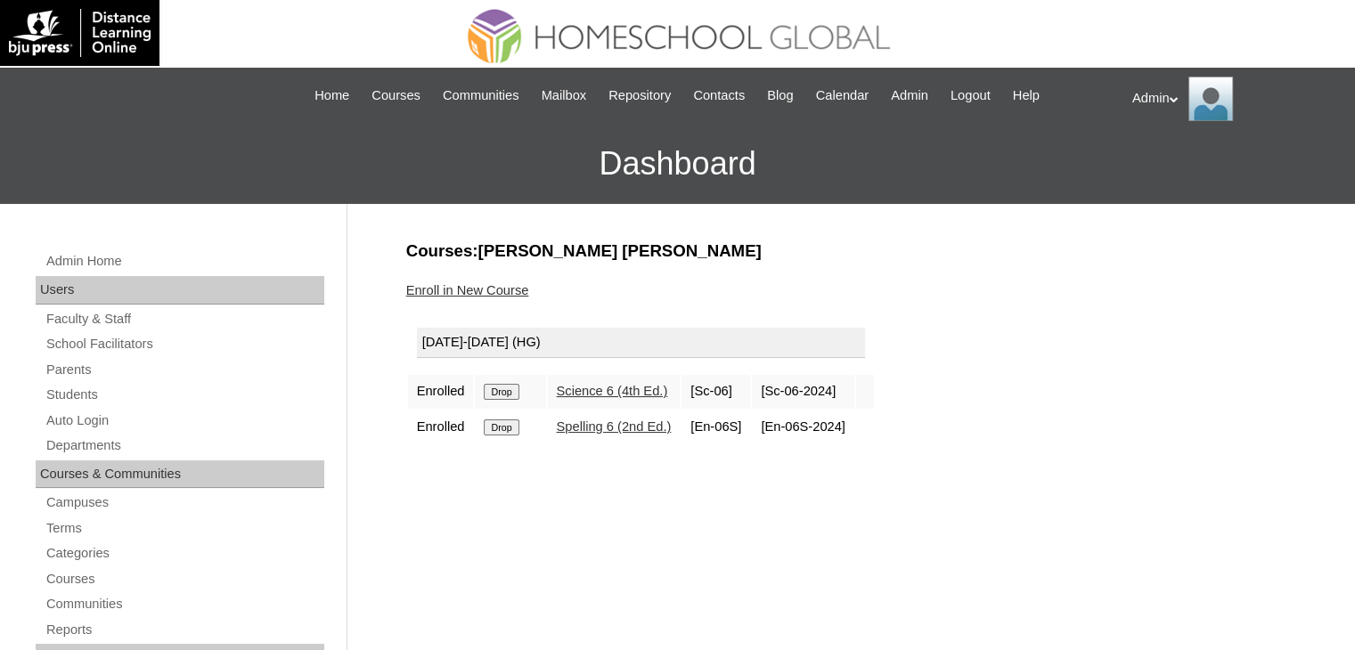
click at [514, 388] on input "Drop" at bounding box center [501, 392] width 35 height 16
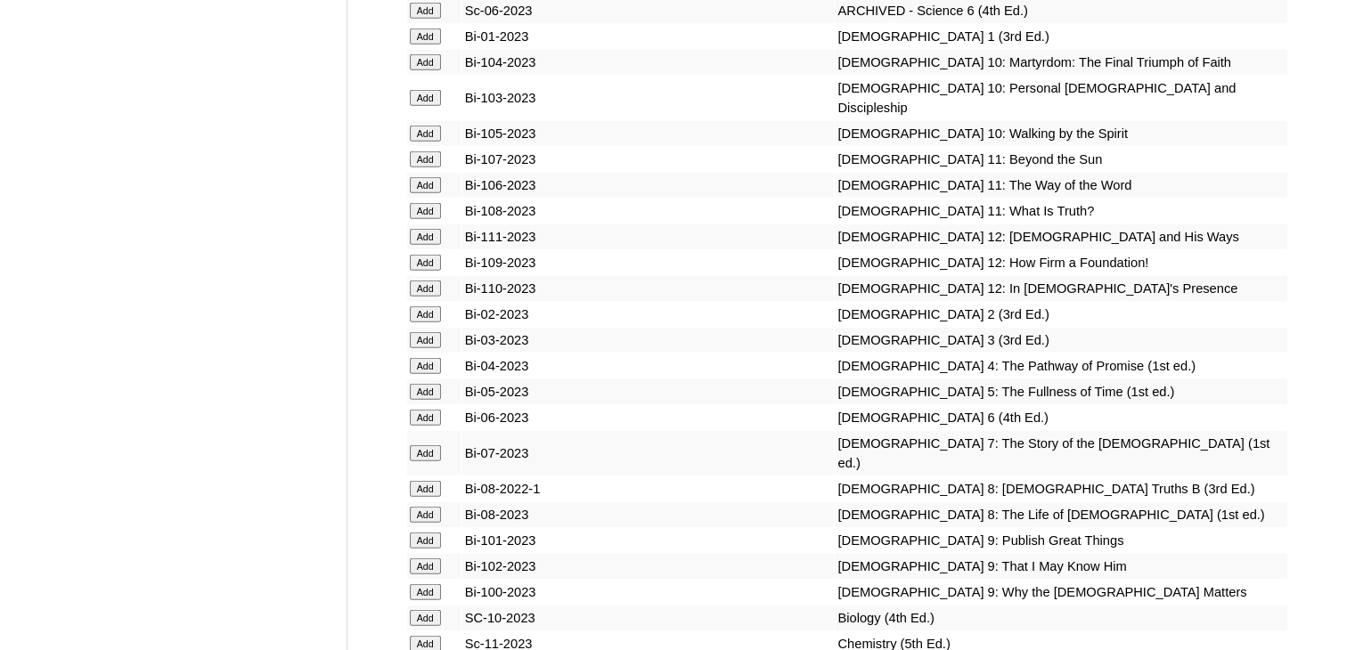
scroll to position [12044, 0]
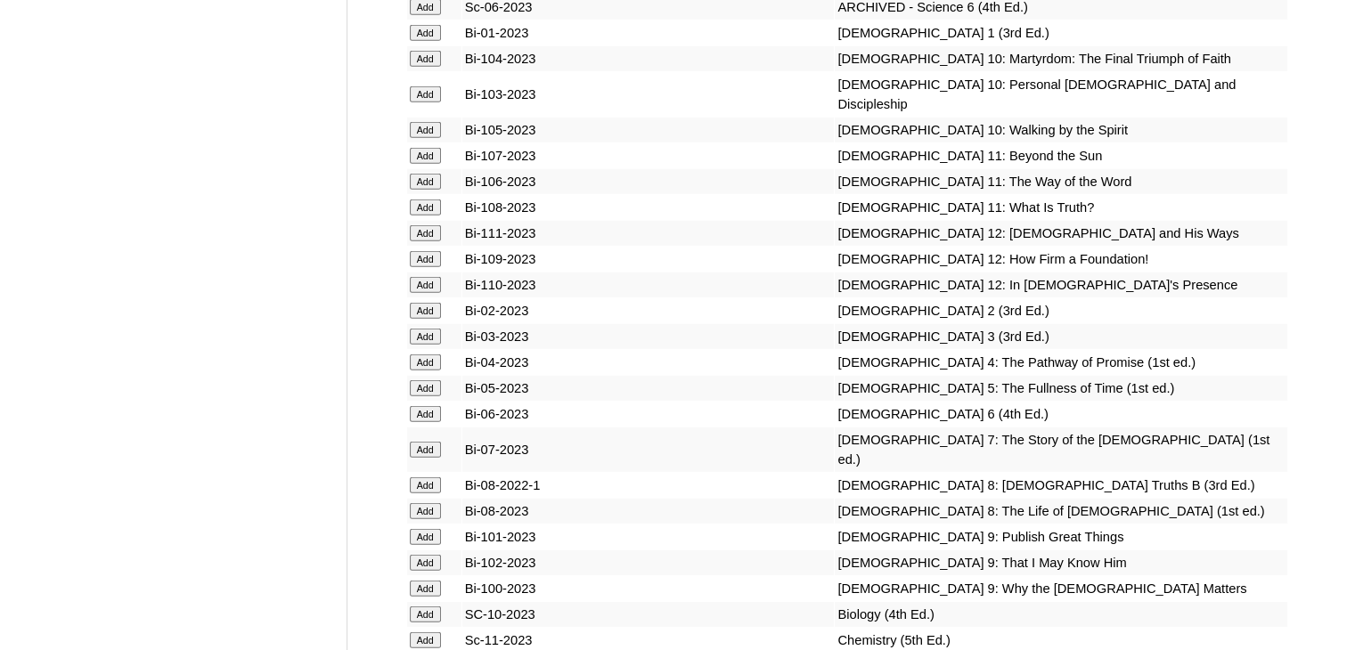
click at [431, 380] on input "Add" at bounding box center [425, 388] width 31 height 16
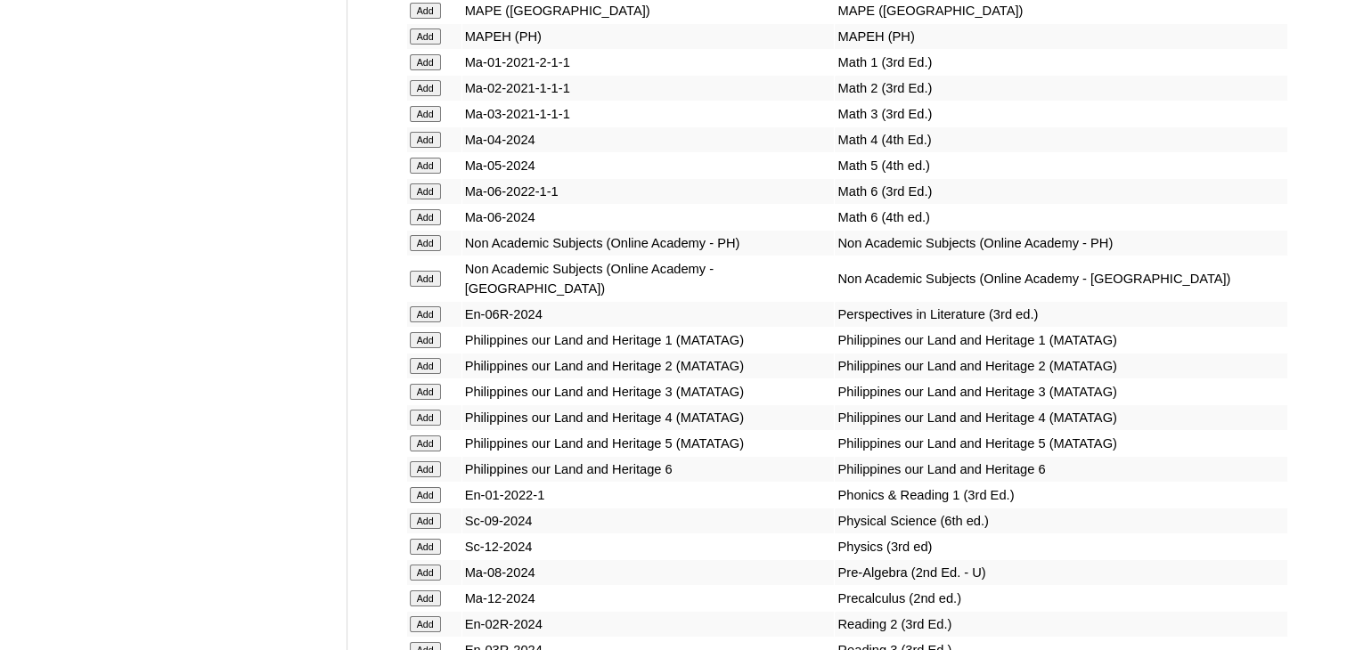
scroll to position [9084, 0]
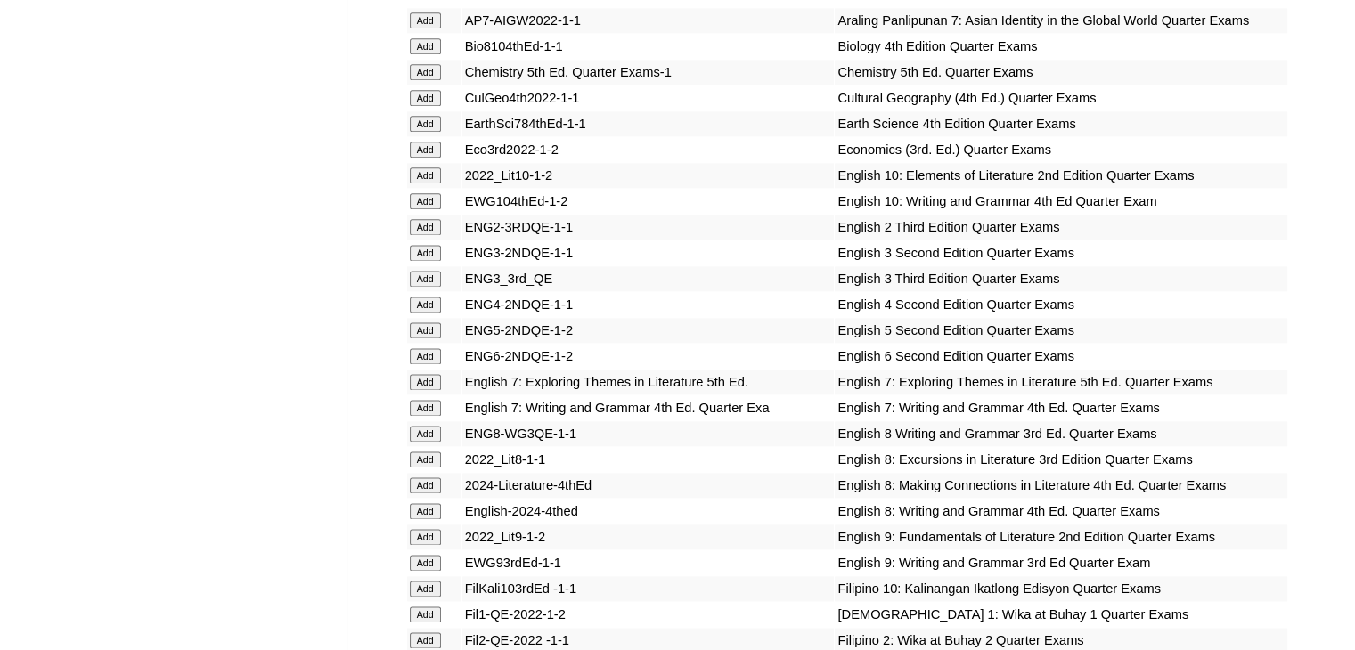
click at [428, 330] on input "Add" at bounding box center [425, 330] width 31 height 16
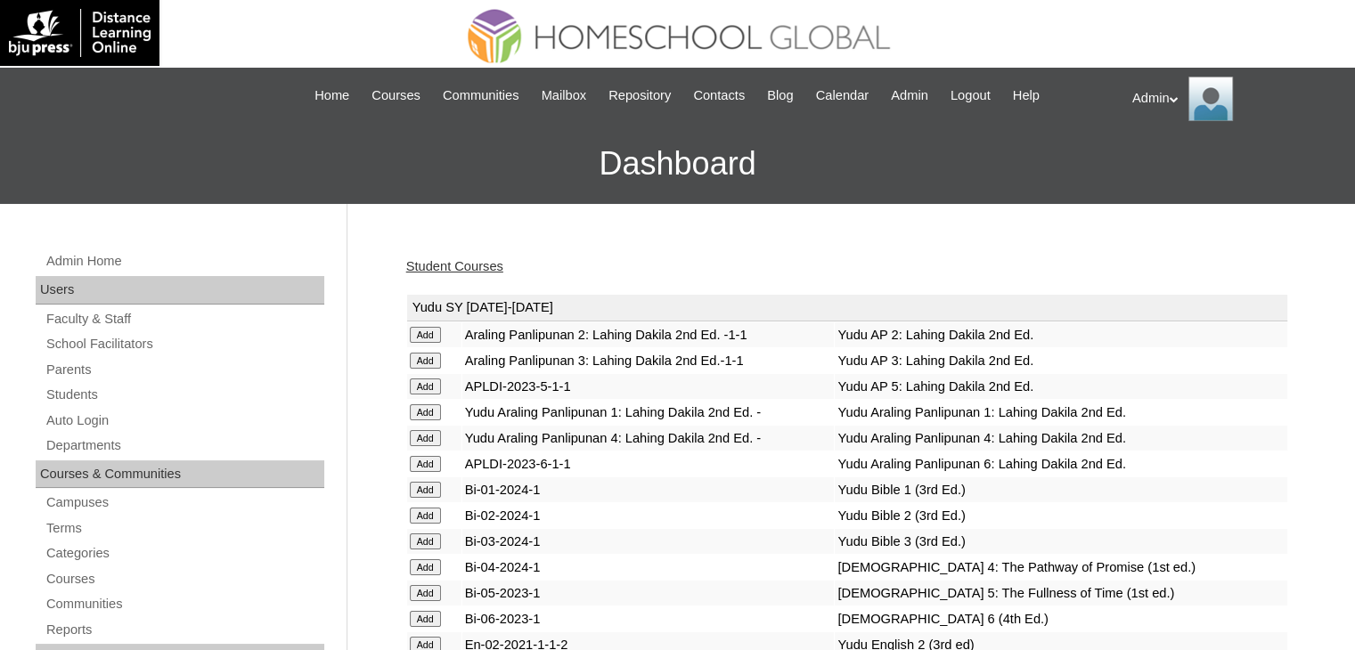
click at [474, 262] on link "Student Courses" at bounding box center [454, 266] width 97 height 14
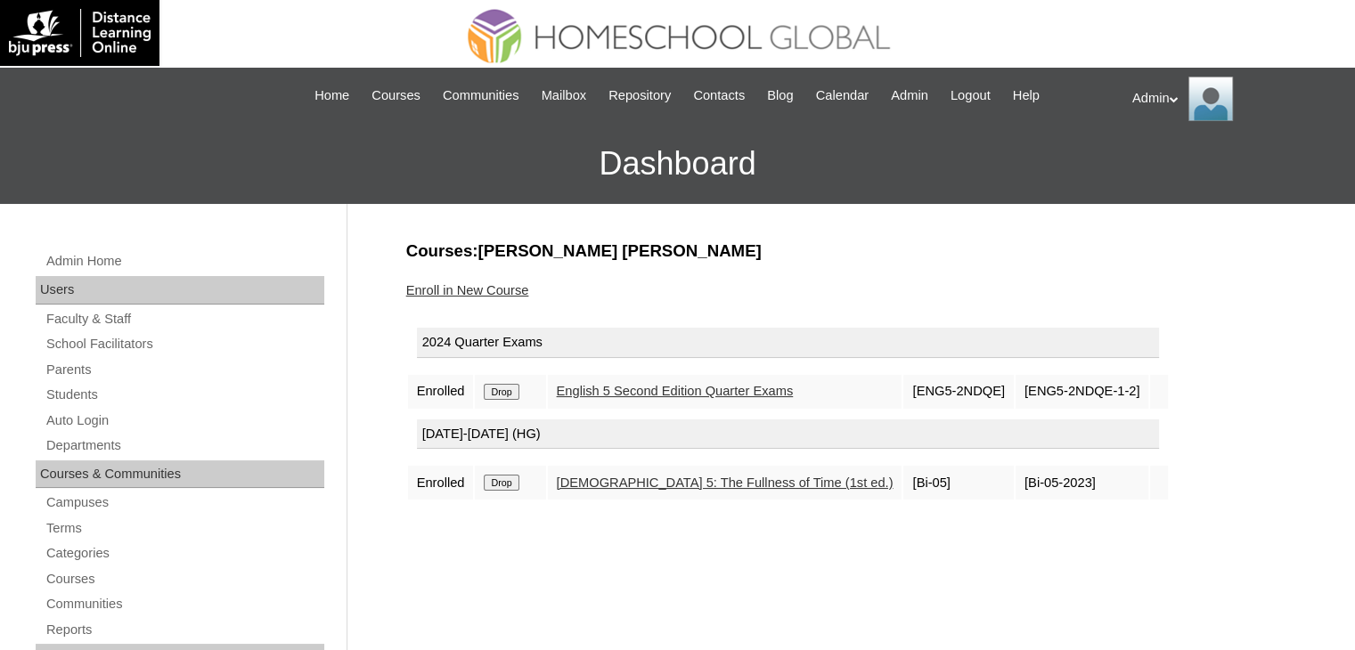
click at [497, 290] on link "Enroll in New Course" at bounding box center [467, 290] width 123 height 14
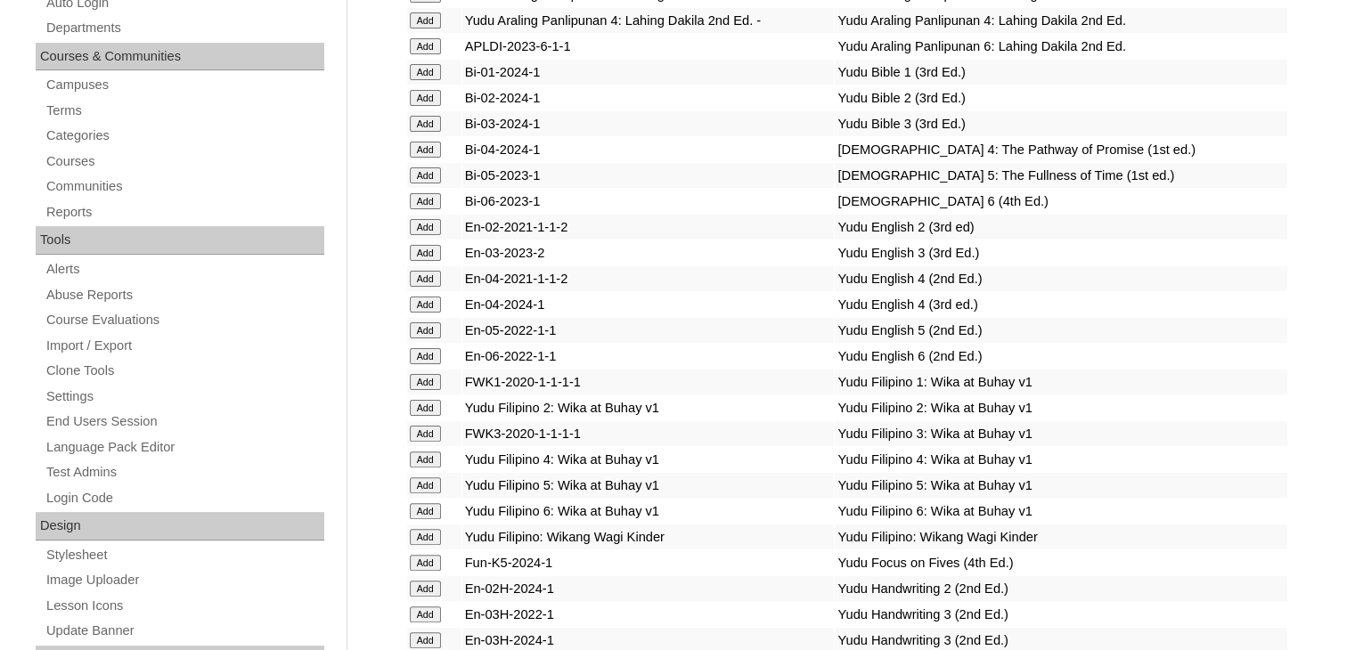
scroll to position [2177, 0]
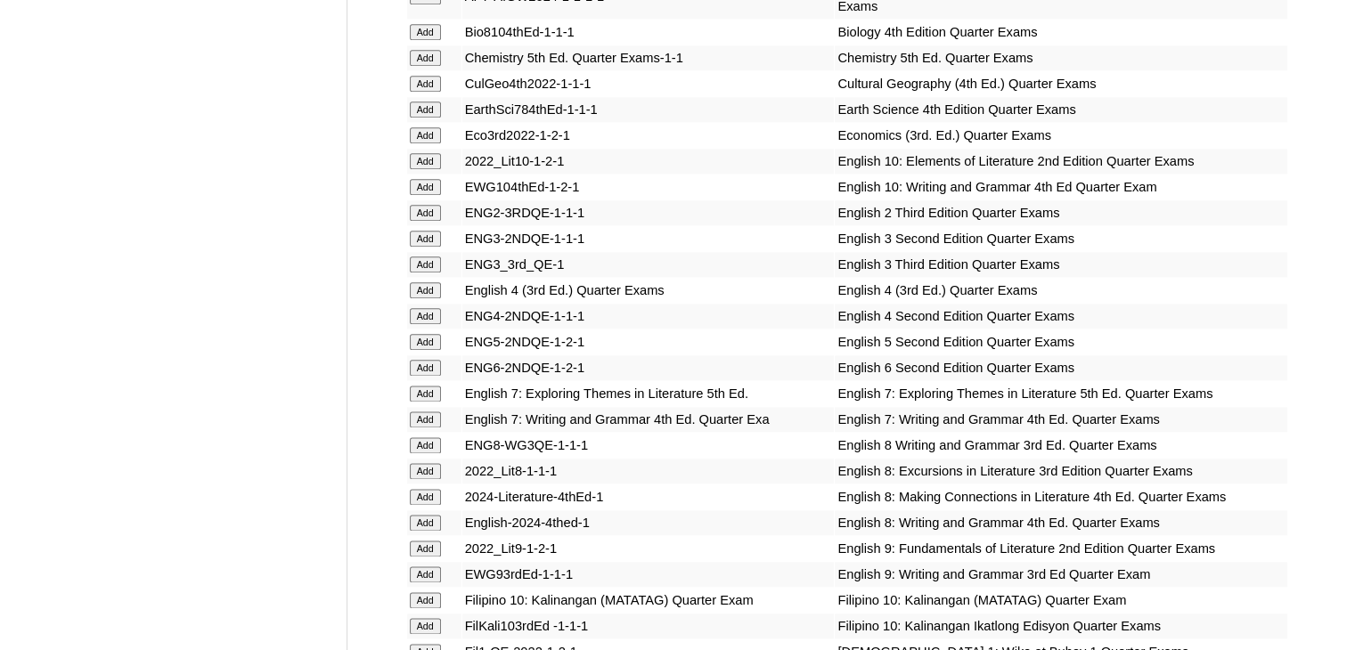
click at [425, 334] on input "Add" at bounding box center [425, 342] width 31 height 16
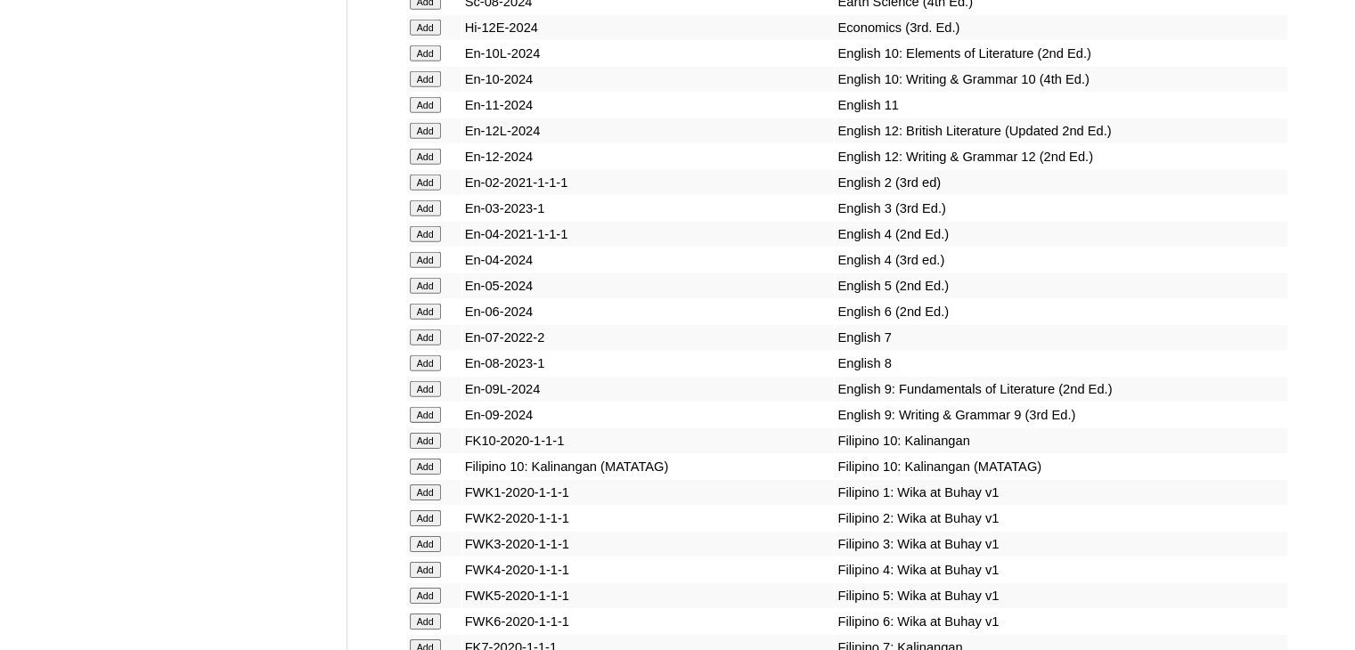
click at [428, 294] on input "Add" at bounding box center [425, 286] width 31 height 16
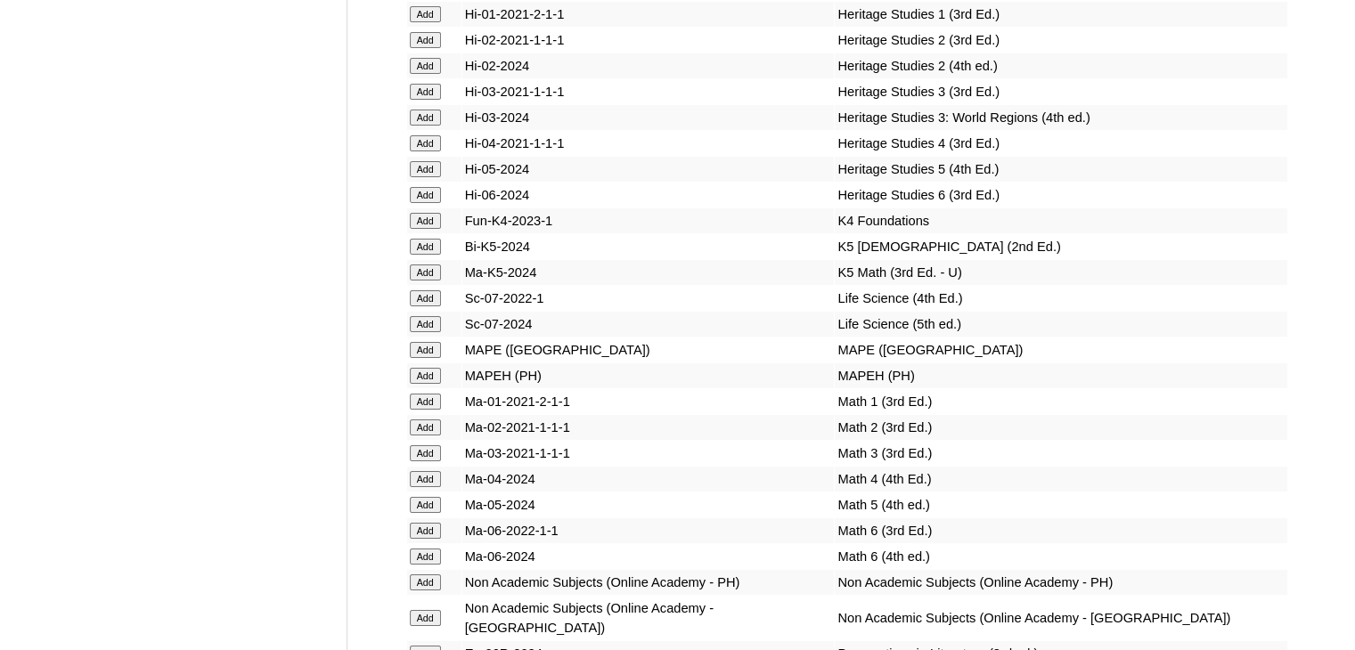
scroll to position [6677, 0]
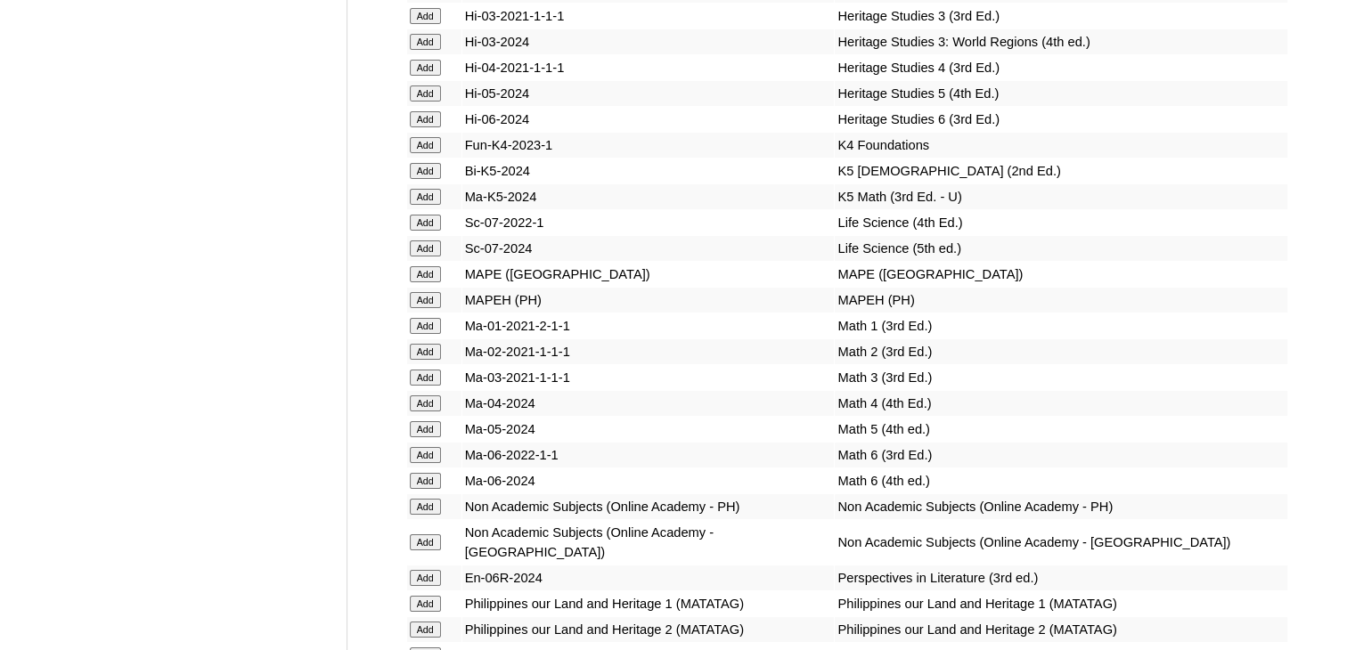
click at [424, 437] on input "Add" at bounding box center [425, 429] width 31 height 16
